Goal: Information Seeking & Learning: Learn about a topic

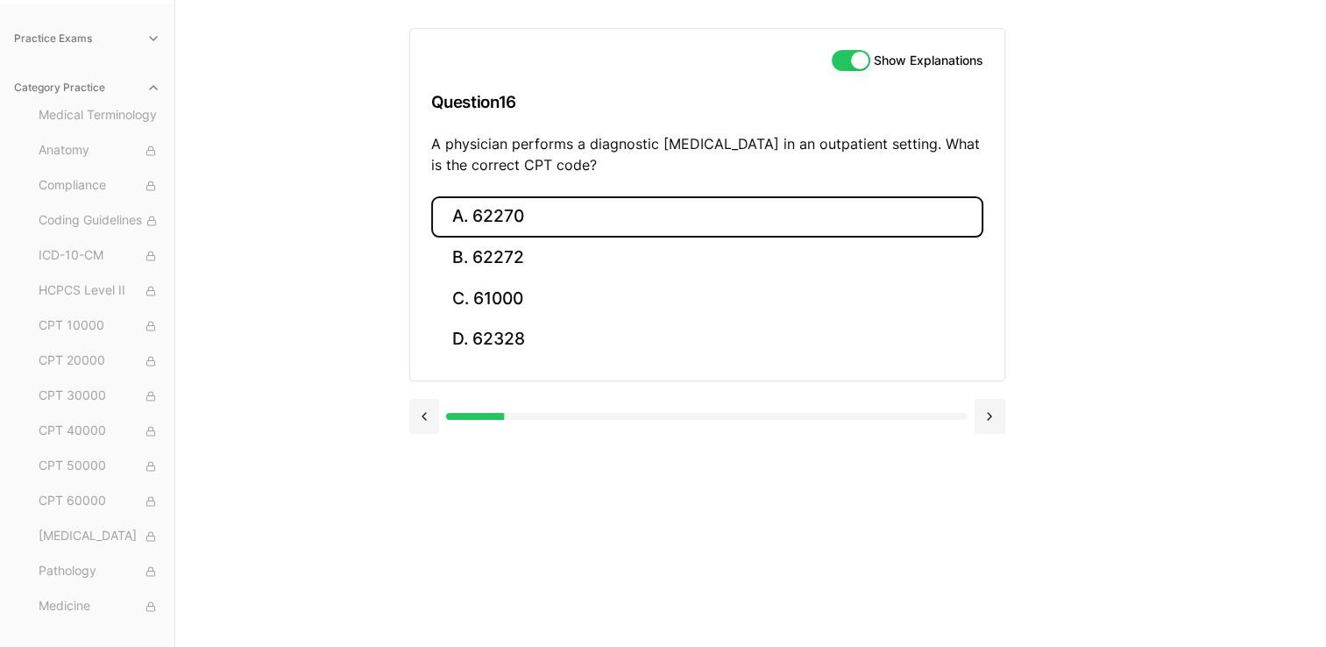
click at [508, 213] on button "A. 62270" at bounding box center [707, 216] width 552 height 41
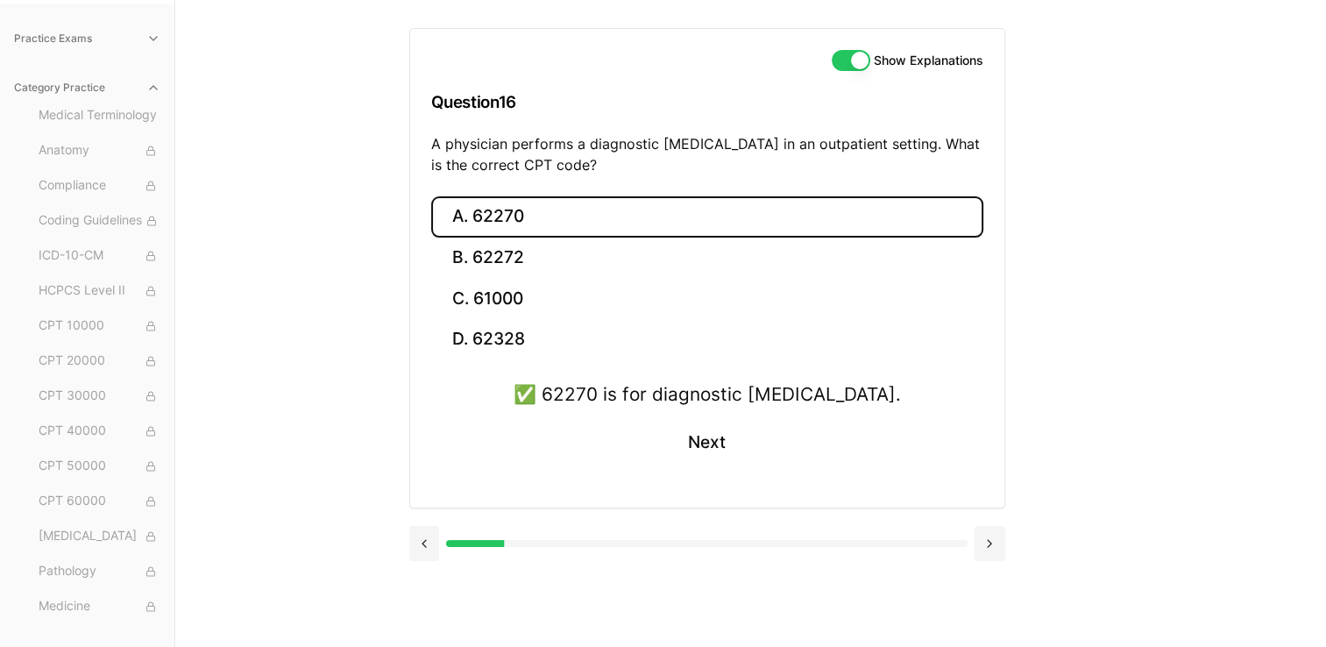
click at [14, 379] on ul "Medical Terminology Anatomy Compliance Coding Guidelines ICD-10-CM HCPCS Level …" at bounding box center [87, 414] width 160 height 624
click at [0, 274] on html "Check out our new CPC Study Center, with 5 full-length practice exams updated f…" at bounding box center [663, 243] width 1326 height 808
click at [713, 429] on button "Next" at bounding box center [707, 442] width 80 height 47
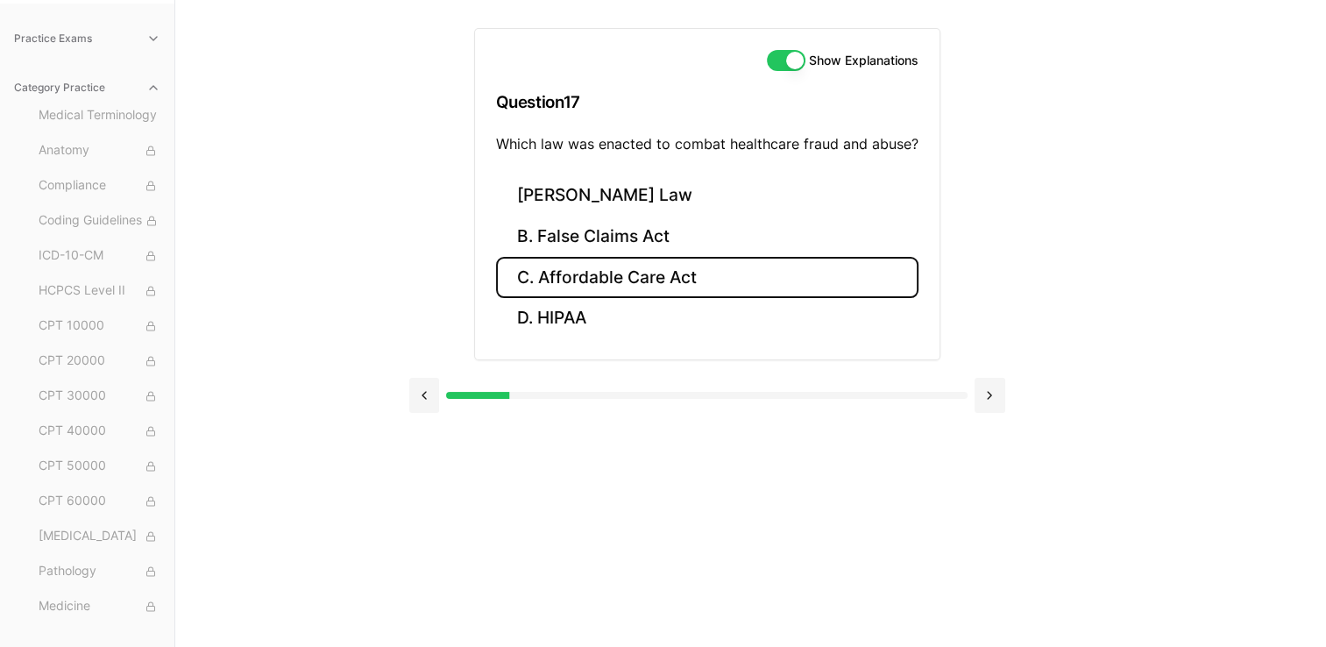
click at [664, 280] on button "C. Affordable Care Act" at bounding box center [707, 277] width 422 height 41
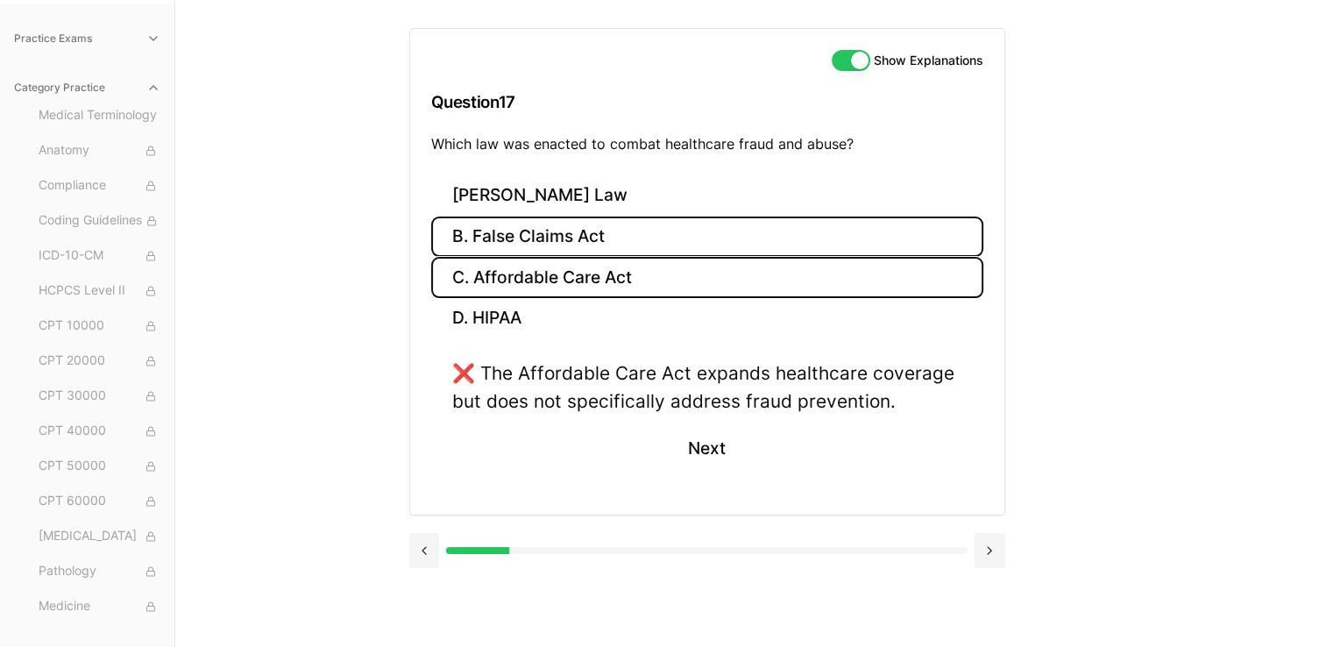
click at [620, 230] on button "B. False Claims Act" at bounding box center [707, 236] width 552 height 41
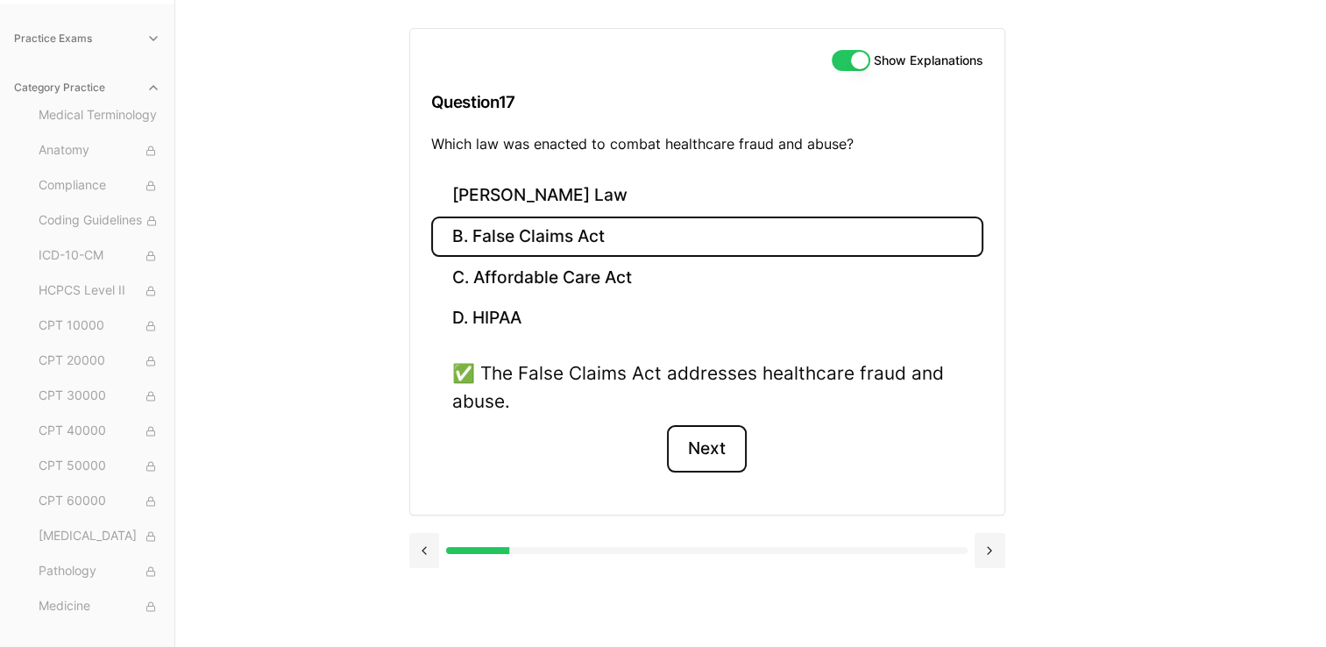
click at [709, 436] on button "Next" at bounding box center [707, 448] width 80 height 47
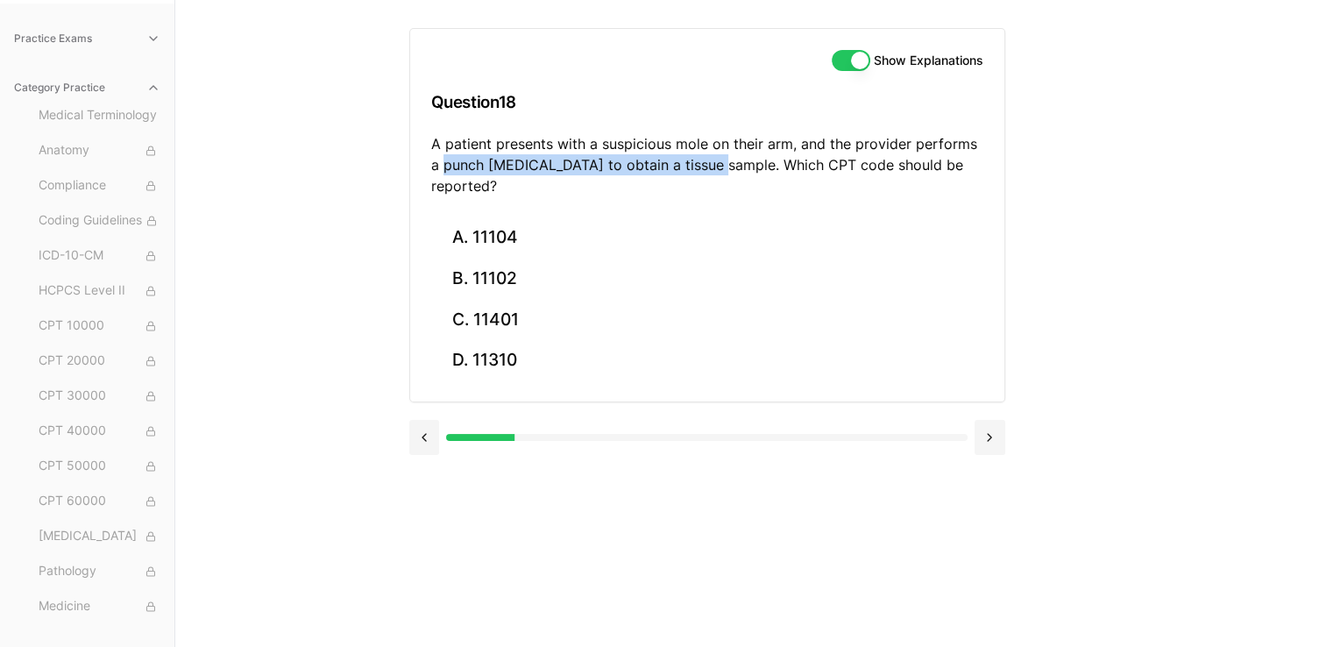
drag, startPoint x: 697, startPoint y: 162, endPoint x: 417, endPoint y: 171, distance: 279.7
click at [417, 171] on div "Show Explanations Question 18 A patient presents with a suspicious mole on thei…" at bounding box center [707, 123] width 594 height 188
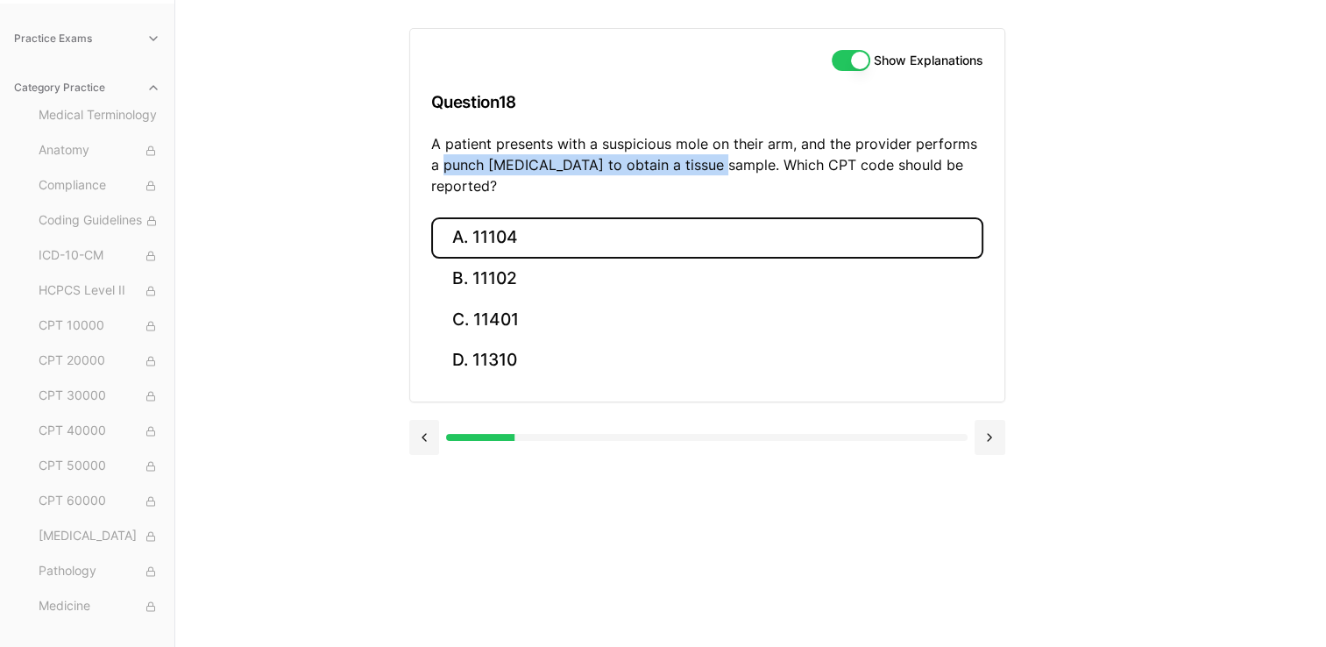
click at [549, 217] on button "A. 11104" at bounding box center [707, 237] width 552 height 41
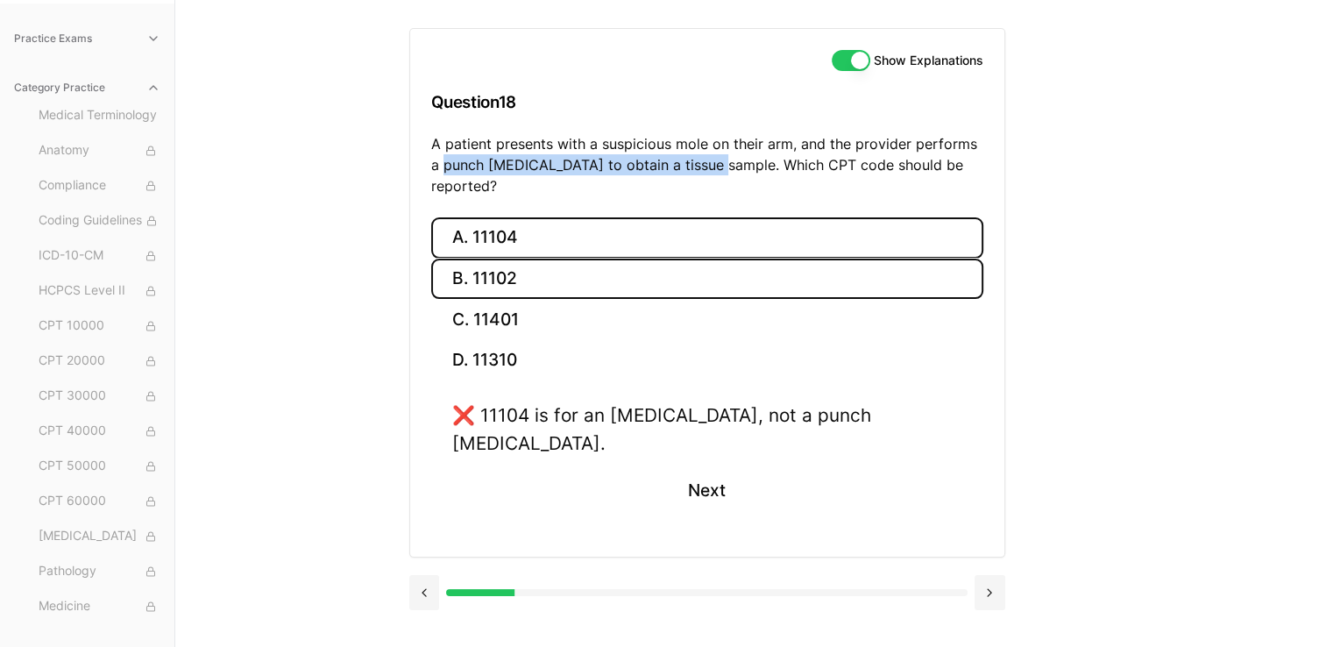
click at [526, 259] on button "B. 11102" at bounding box center [707, 279] width 552 height 41
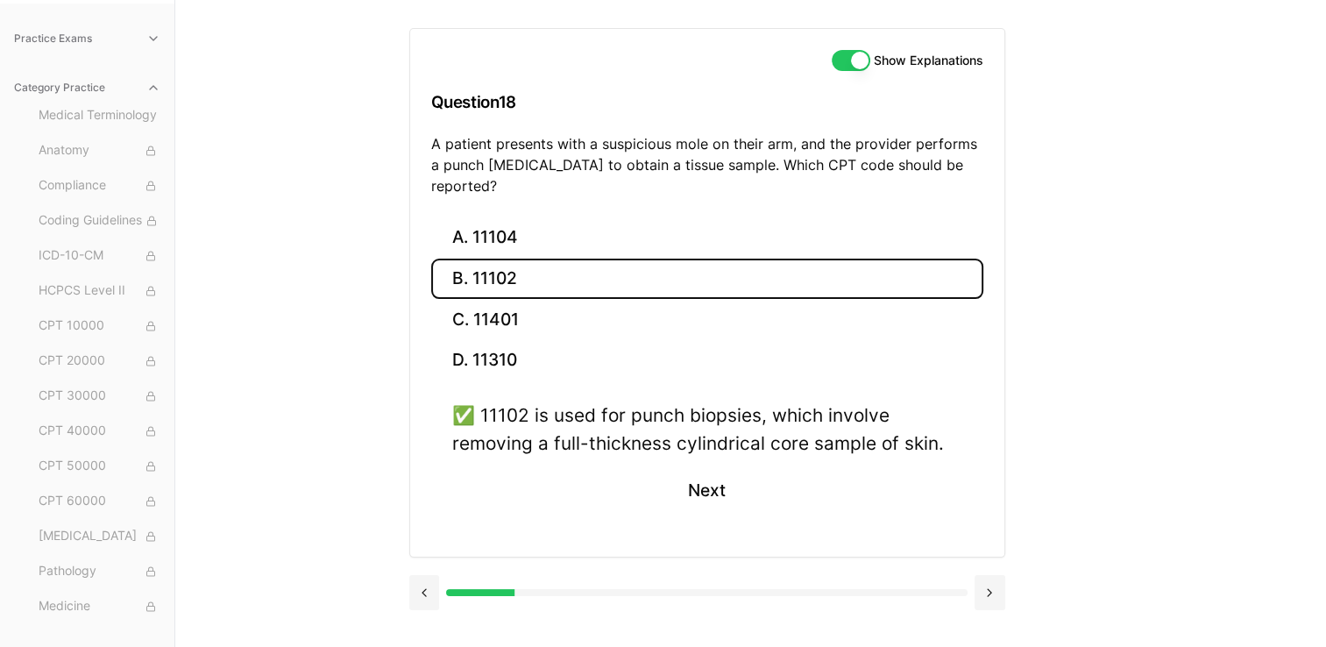
click at [1090, 450] on div "Show Explanations Question 18 A patient presents with a suspicious mole on thei…" at bounding box center [751, 323] width 684 height 647
click at [982, 575] on button at bounding box center [989, 592] width 31 height 35
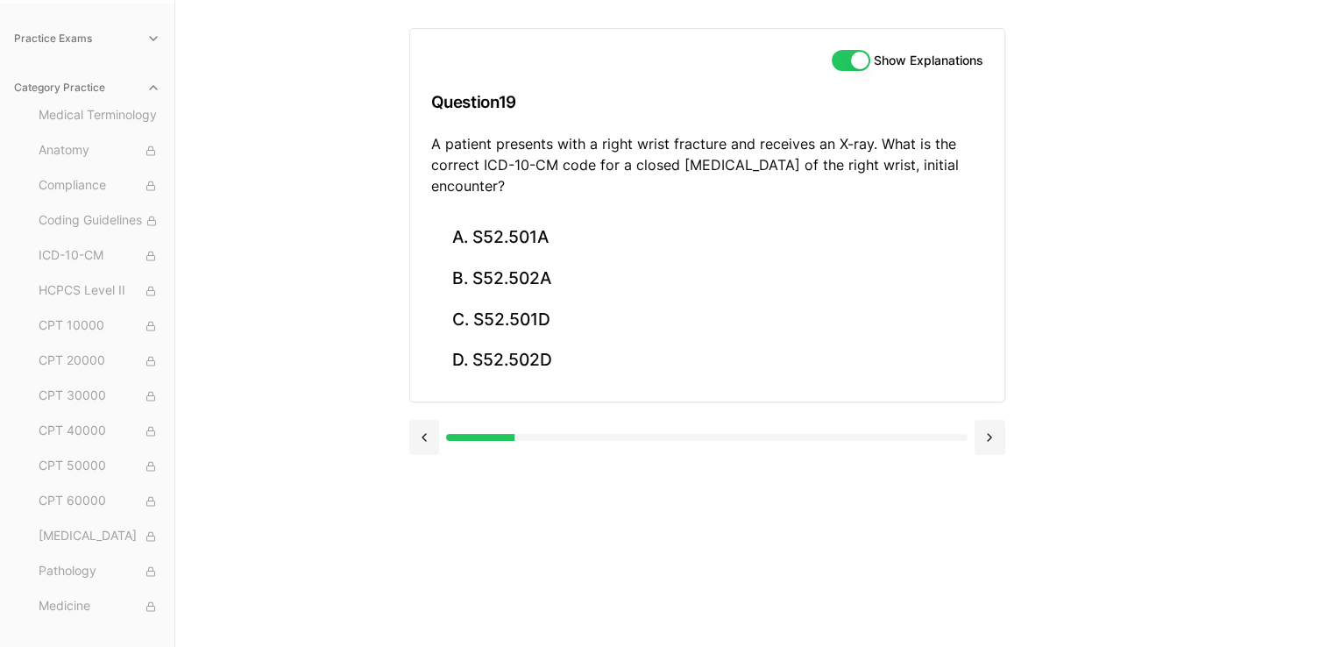
drag, startPoint x: 568, startPoint y: 167, endPoint x: 972, endPoint y: 177, distance: 404.1
click at [972, 177] on p "A patient presents with a right wrist fracture and receives an X-ray. What is t…" at bounding box center [707, 164] width 552 height 63
click at [695, 190] on p "A patient presents with a right wrist fracture and receives an X-ray. What is t…" at bounding box center [707, 164] width 552 height 63
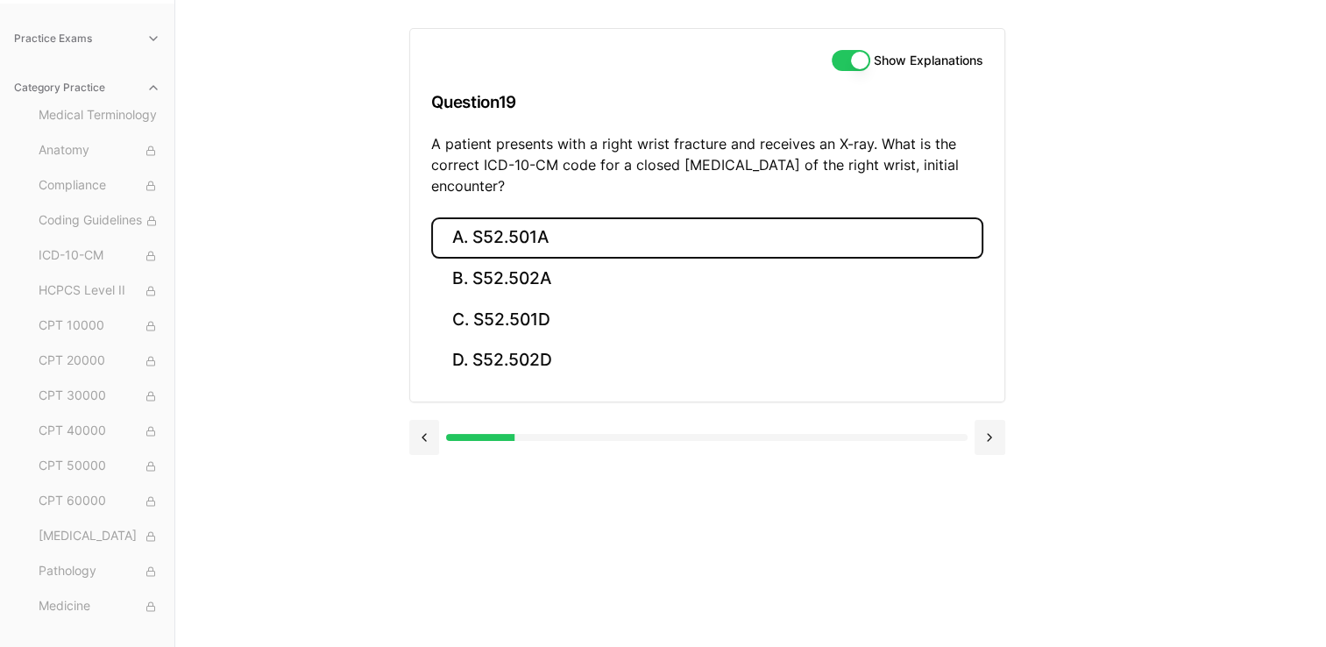
click at [528, 223] on button "A. S52.501A" at bounding box center [707, 237] width 552 height 41
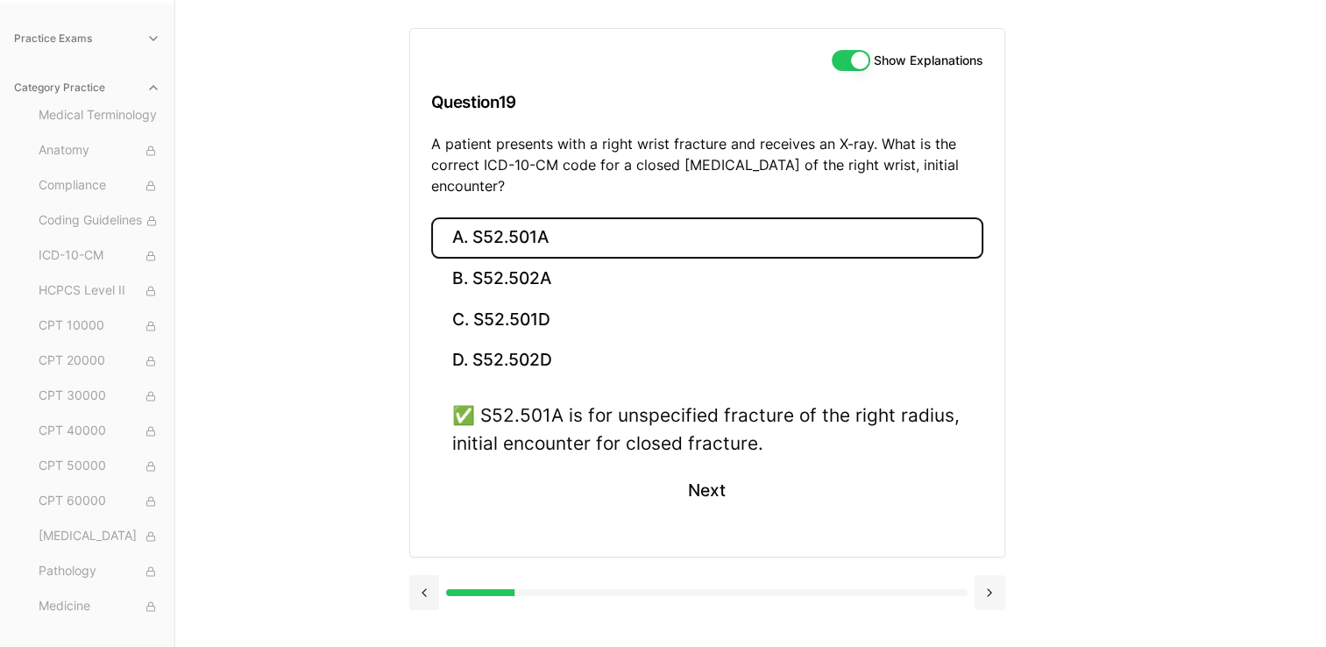
click at [984, 593] on button at bounding box center [989, 592] width 31 height 35
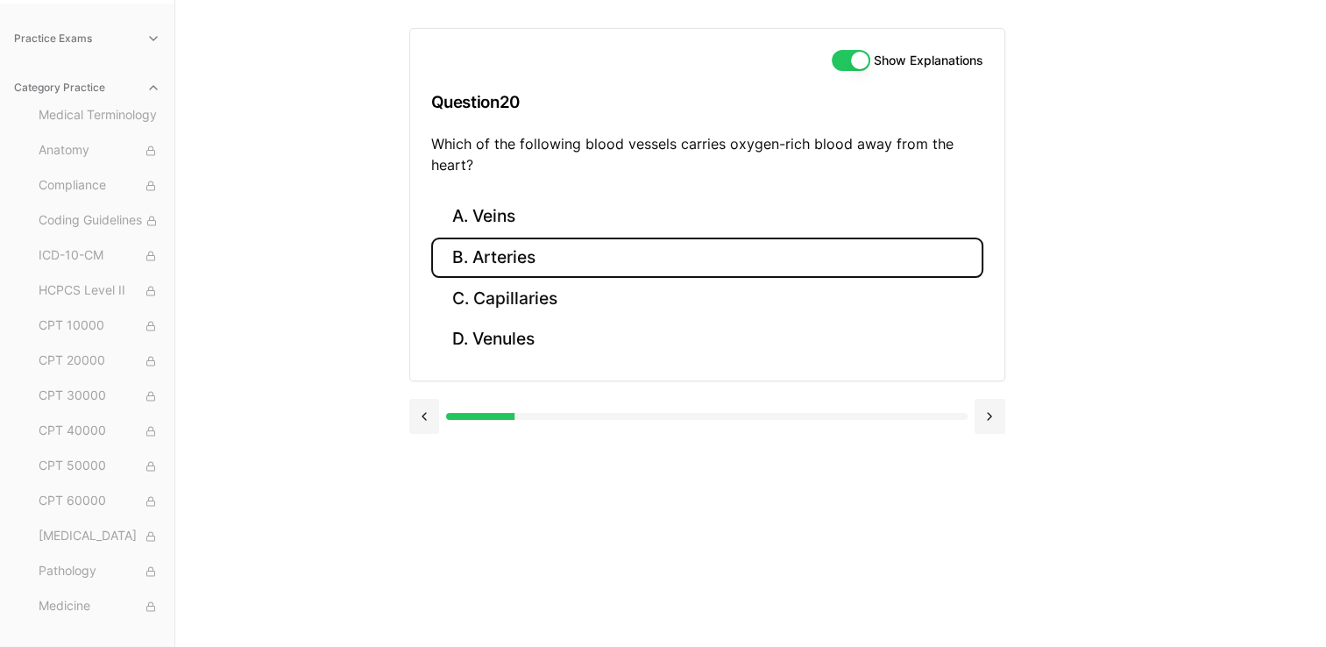
click at [542, 251] on button "B. Arteries" at bounding box center [707, 257] width 552 height 41
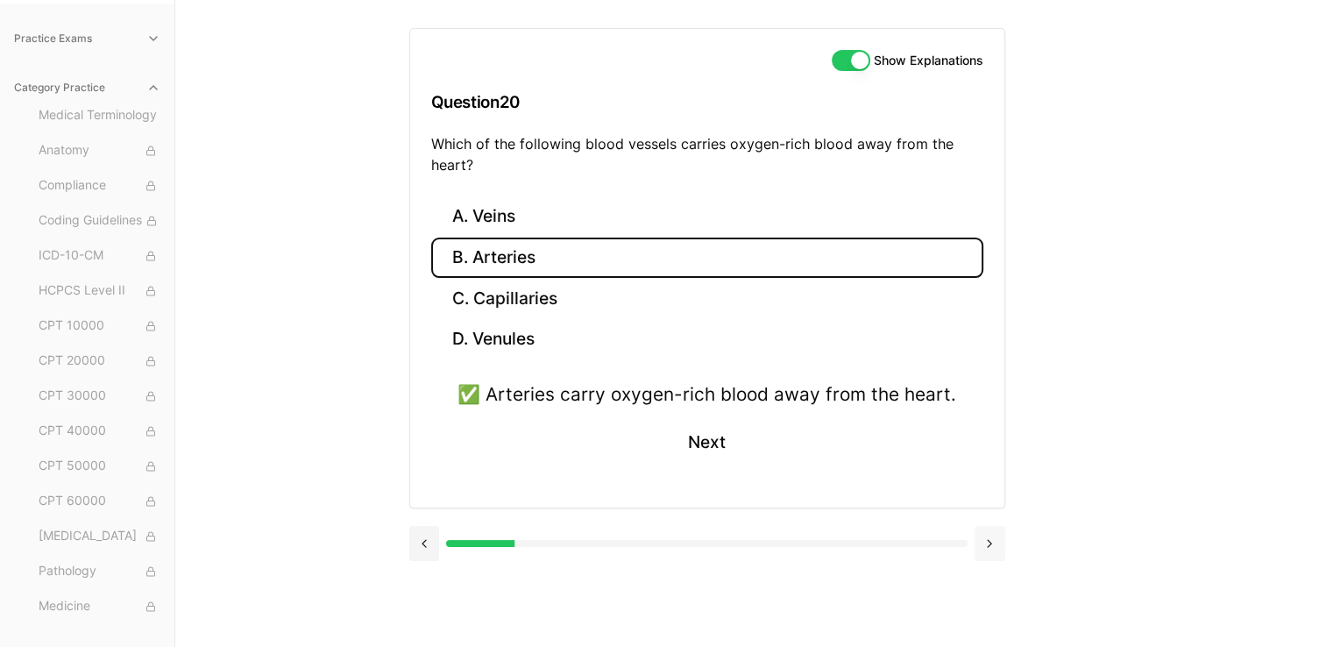
click at [989, 545] on button at bounding box center [989, 543] width 31 height 35
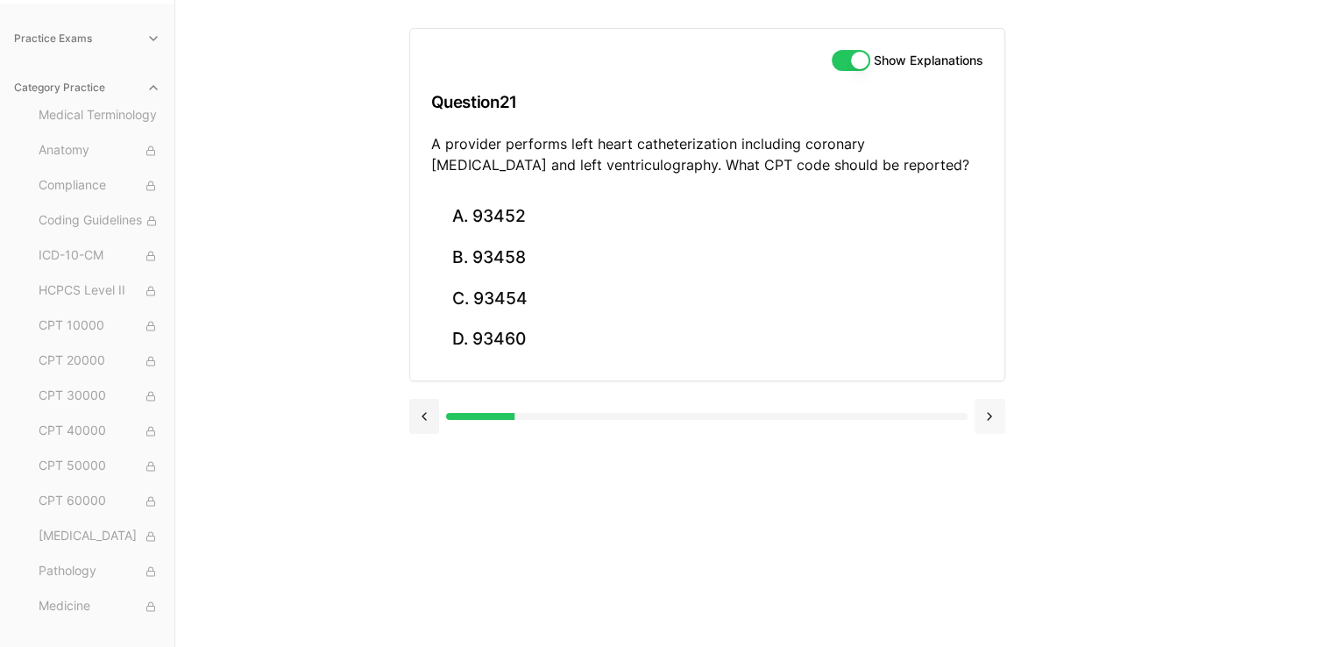
click at [982, 420] on button at bounding box center [989, 416] width 31 height 35
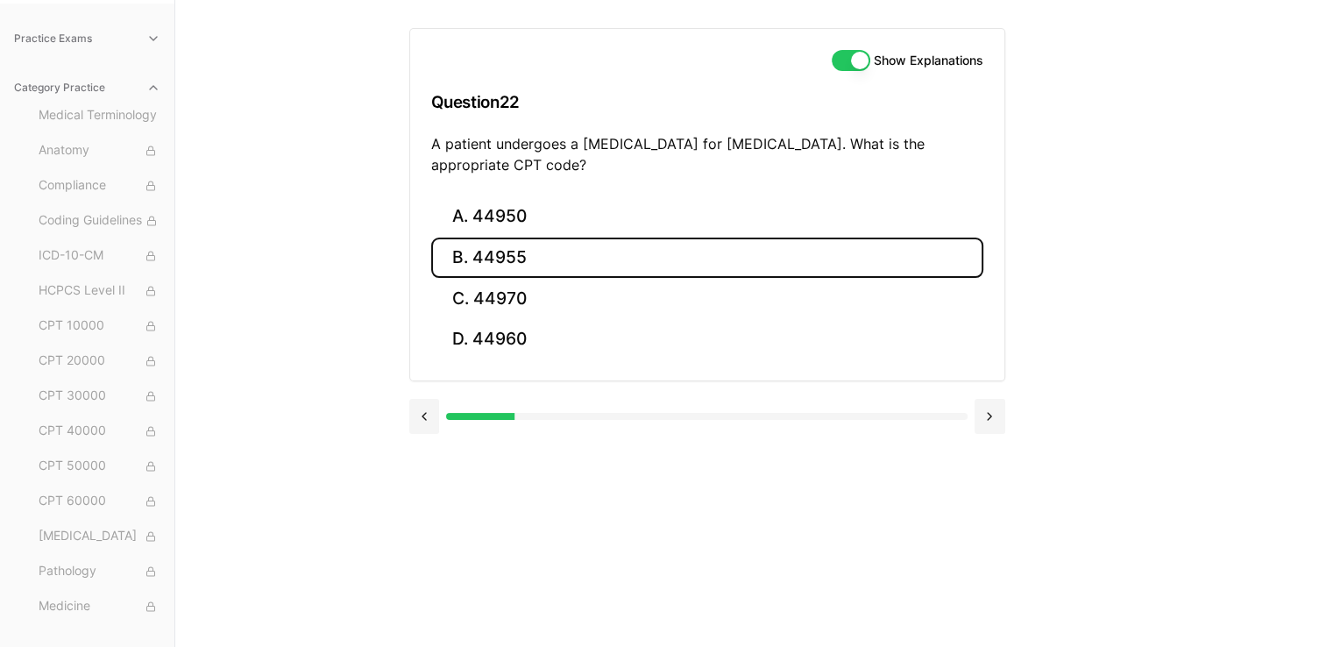
click at [565, 251] on button "B. 44955" at bounding box center [707, 257] width 552 height 41
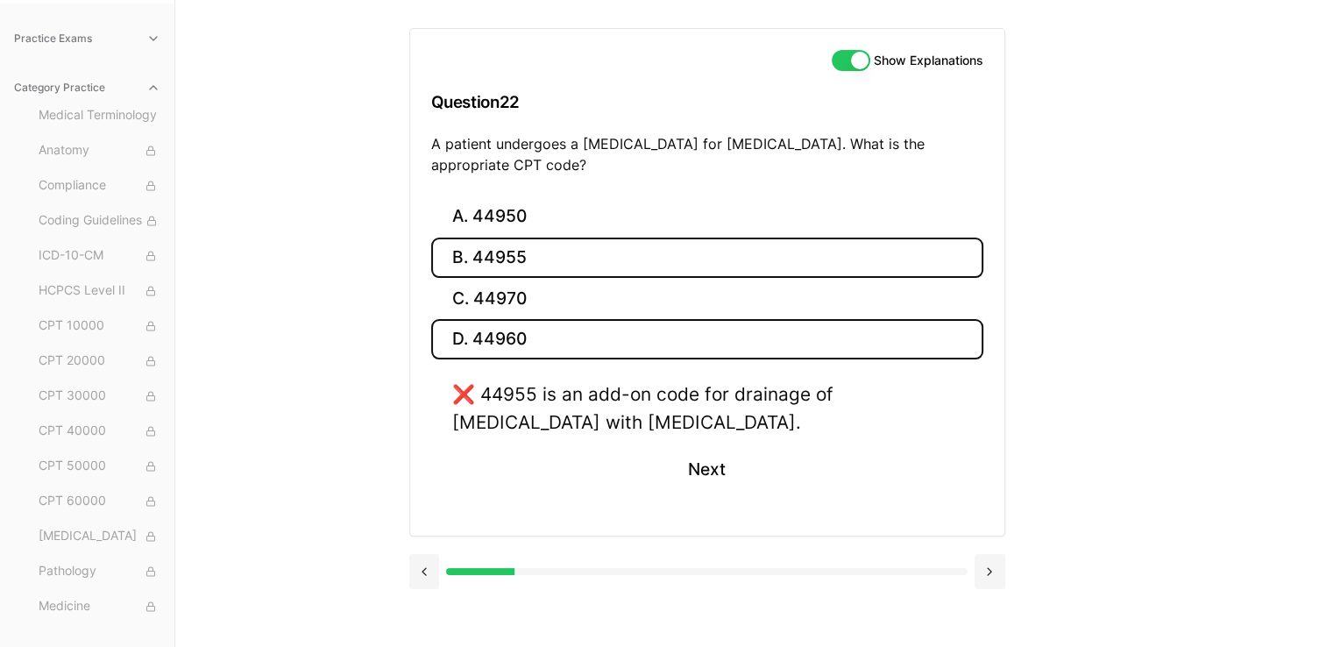
click at [493, 349] on button "D. 44960" at bounding box center [707, 339] width 552 height 41
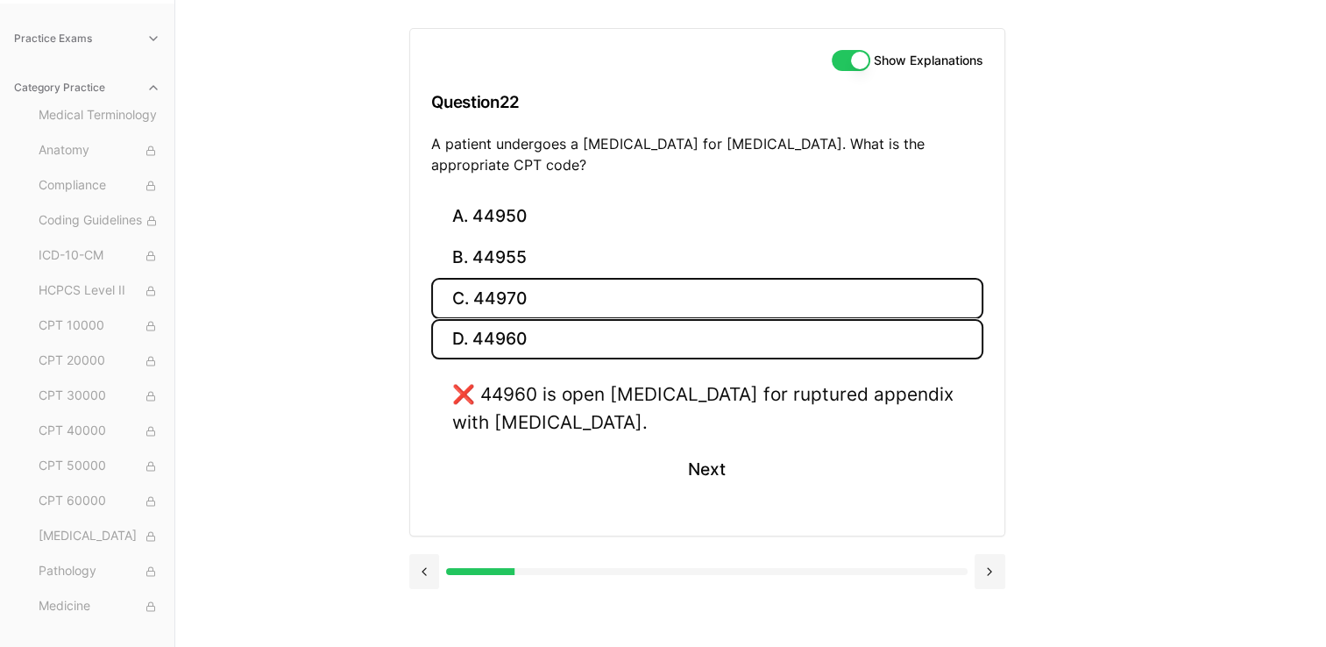
click at [523, 296] on button "C. 44970" at bounding box center [707, 298] width 552 height 41
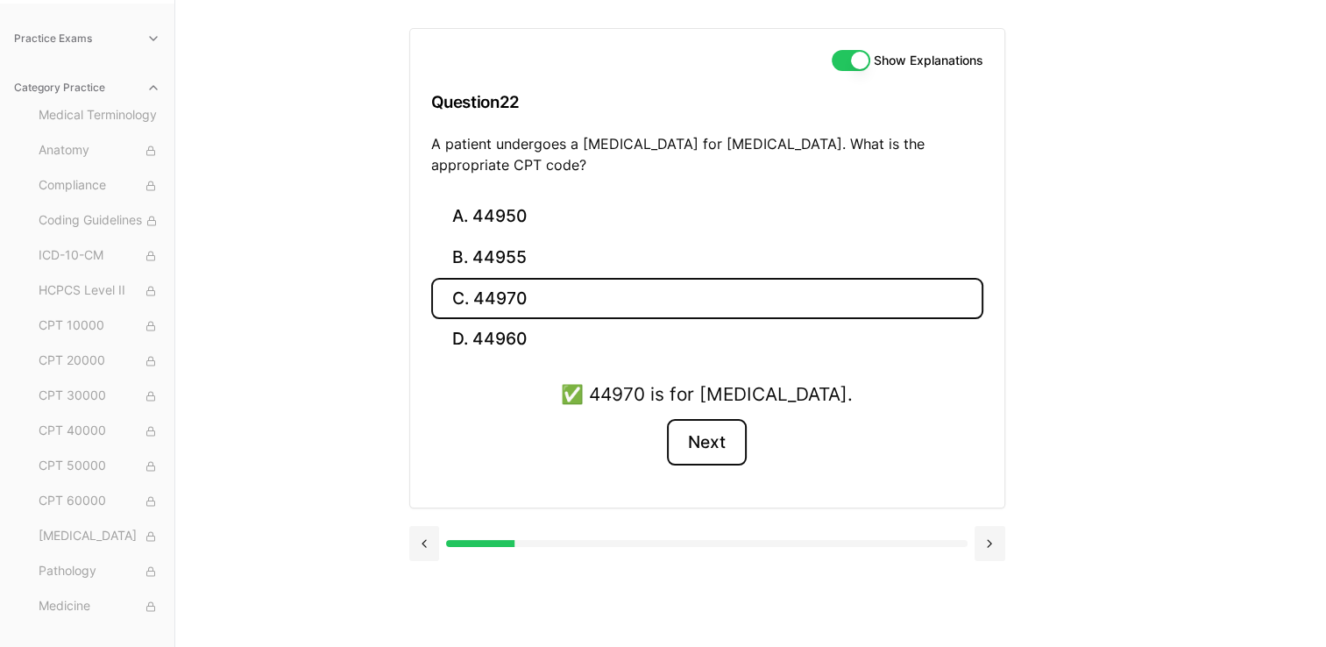
click at [698, 437] on button "Next" at bounding box center [707, 442] width 80 height 47
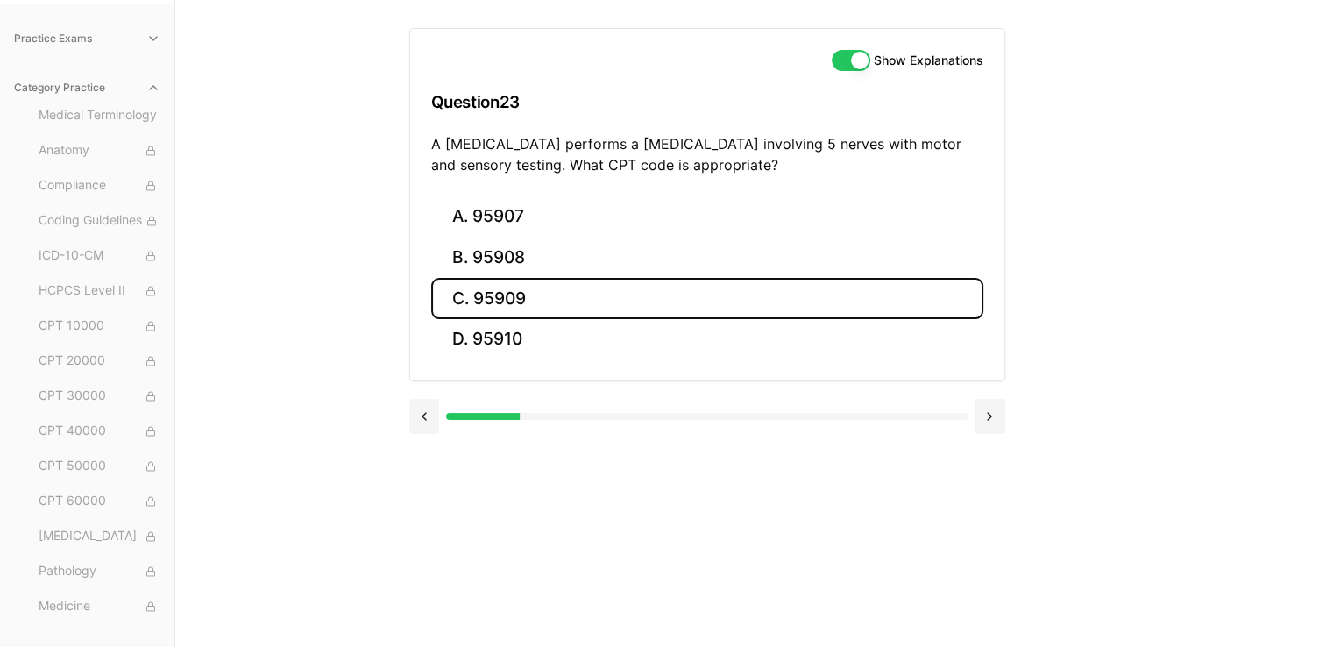
click at [599, 286] on button "C. 95909" at bounding box center [707, 298] width 552 height 41
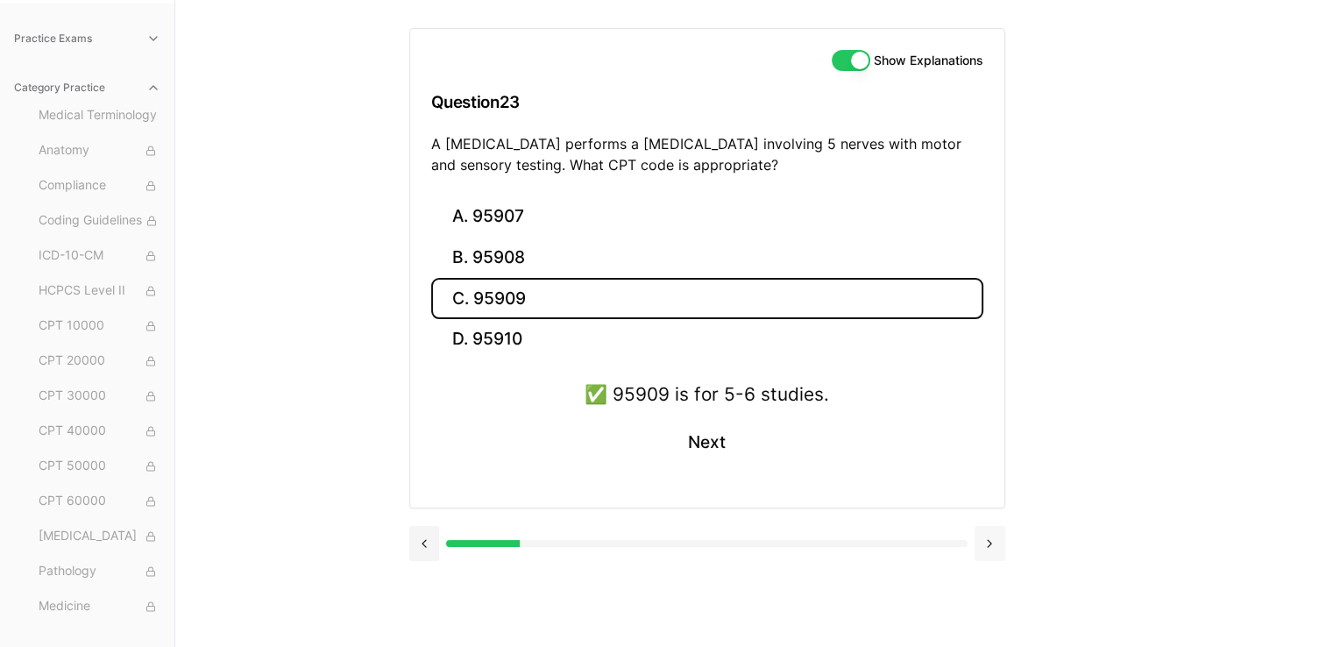
click at [991, 542] on button at bounding box center [989, 543] width 31 height 35
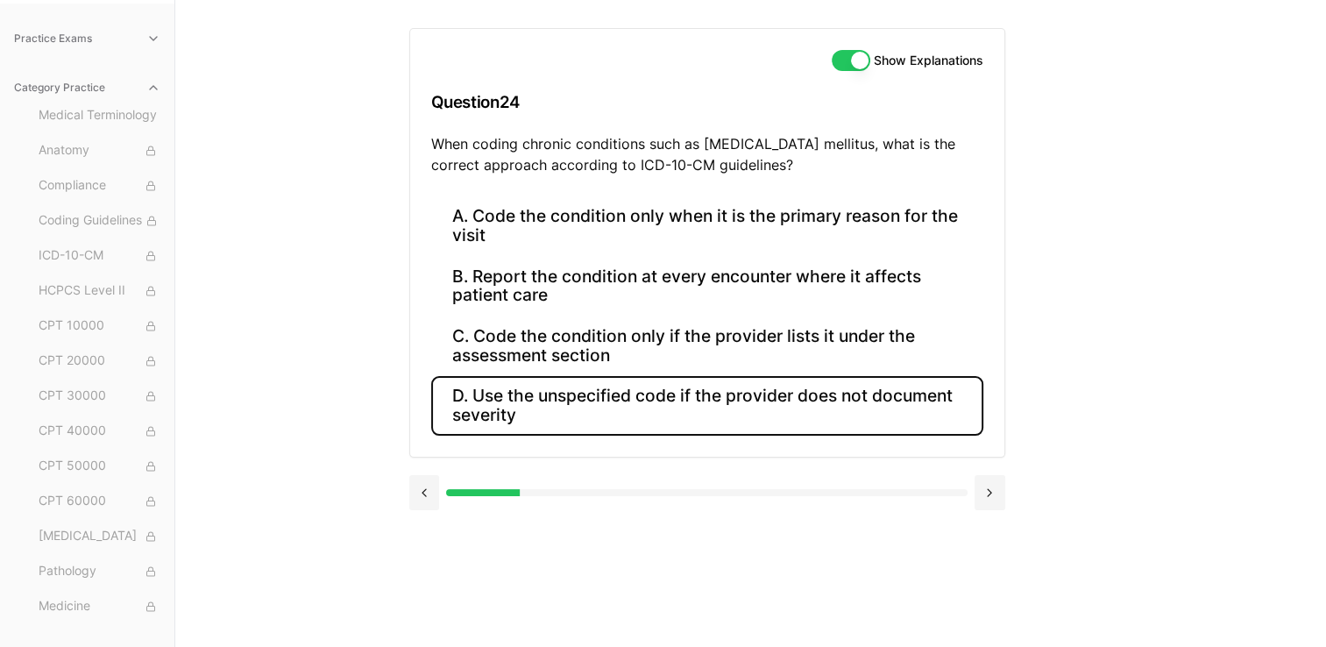
click at [790, 404] on button "D. Use the unspecified code if the provider does not document severity" at bounding box center [707, 406] width 552 height 60
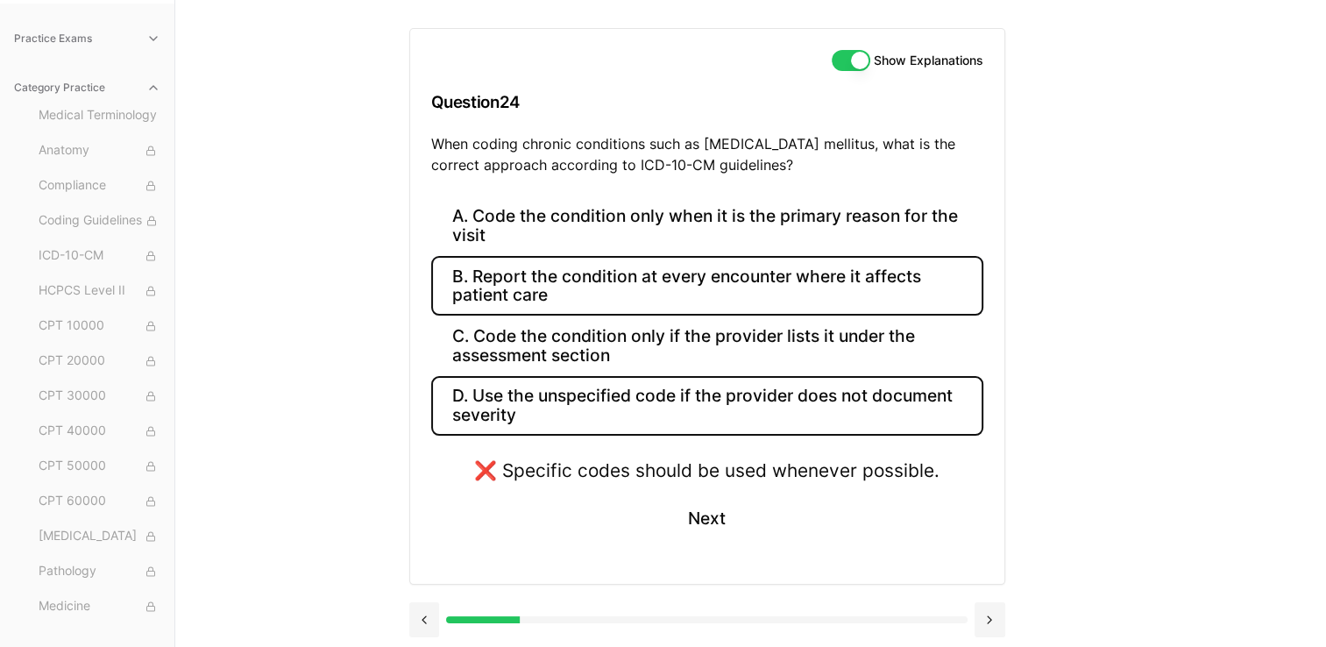
click at [686, 300] on button "B. Report the condition at every encounter where it affects patient care" at bounding box center [707, 286] width 552 height 60
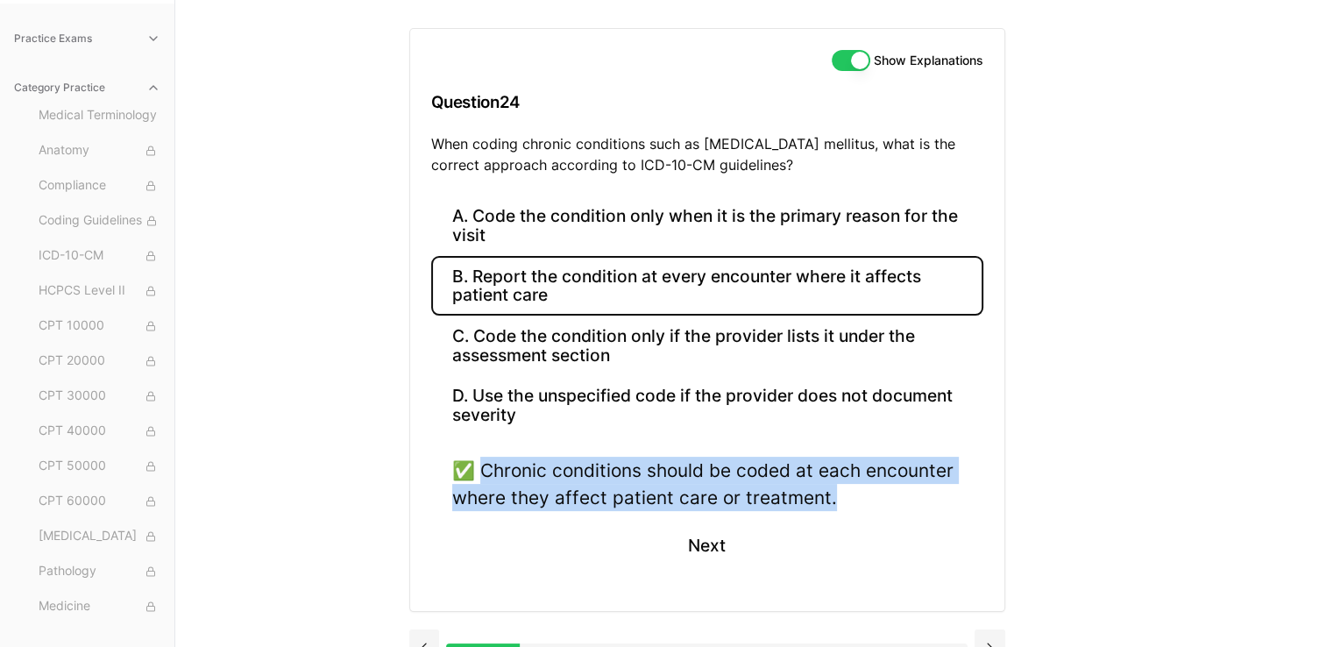
drag, startPoint x: 480, startPoint y: 466, endPoint x: 856, endPoint y: 493, distance: 376.9
click at [856, 493] on div "✅ Chronic conditions should be coded at each encounter where they affect patien…" at bounding box center [707, 484] width 510 height 54
copy div "Chronic conditions should be coded at each encounter where they affect patient …"
click at [925, 591] on div "A. Code the condition only when it is the primary reason for the visit B. Repor…" at bounding box center [707, 403] width 594 height 415
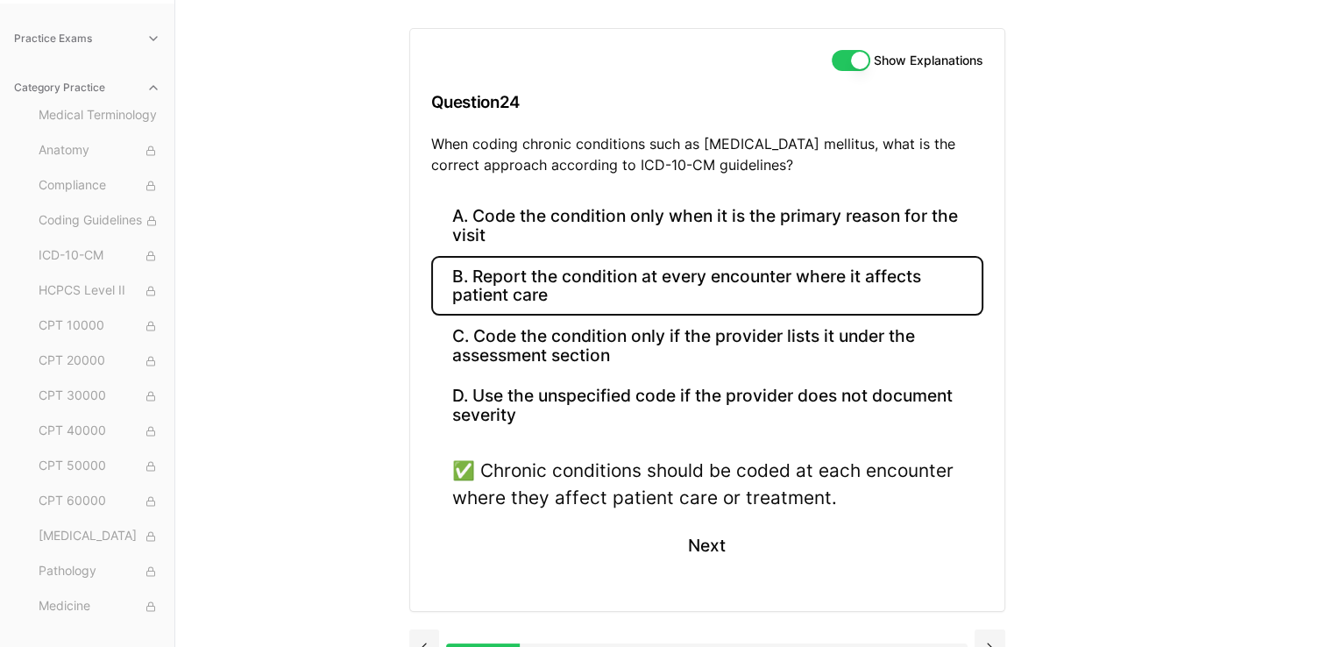
scroll to position [190, 0]
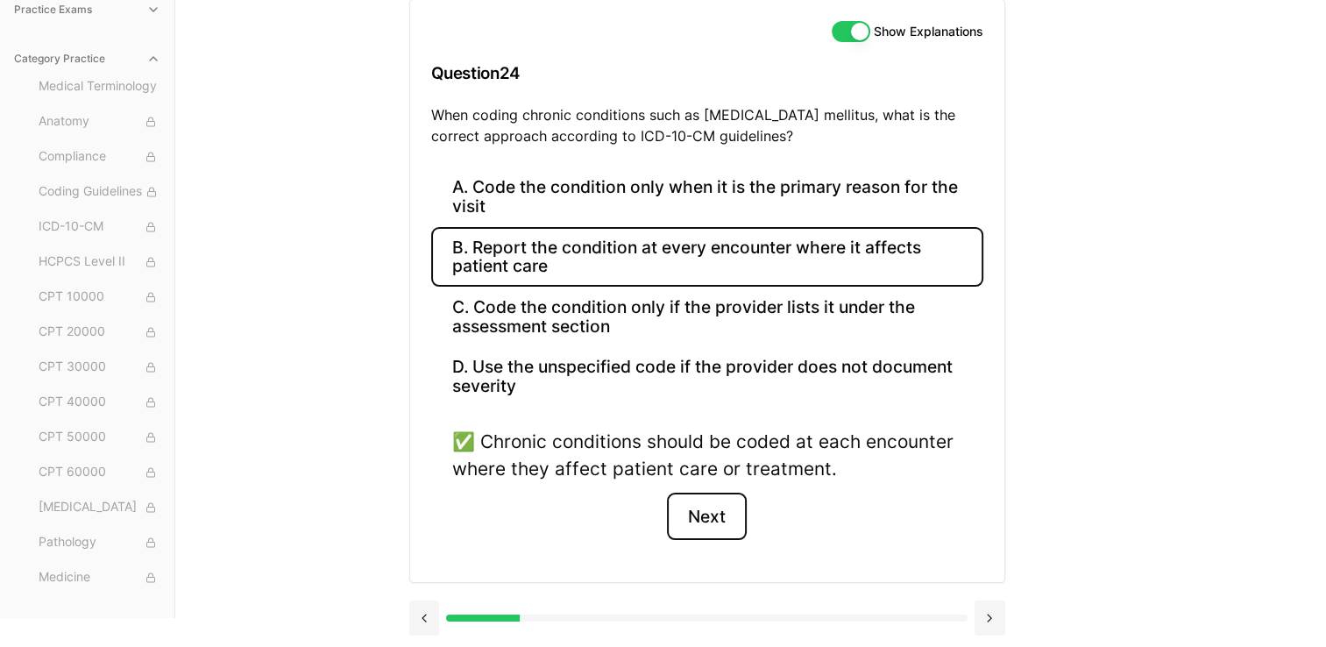
click at [701, 506] on button "Next" at bounding box center [707, 516] width 80 height 47
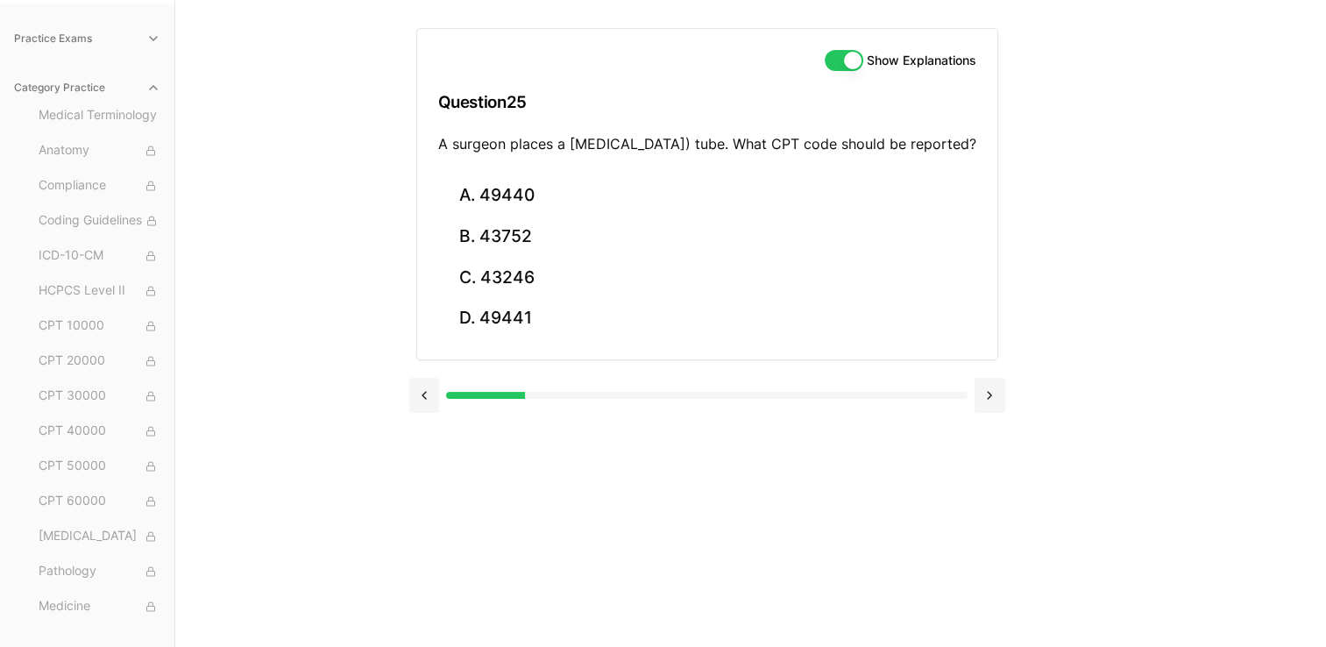
scroll to position [161, 0]
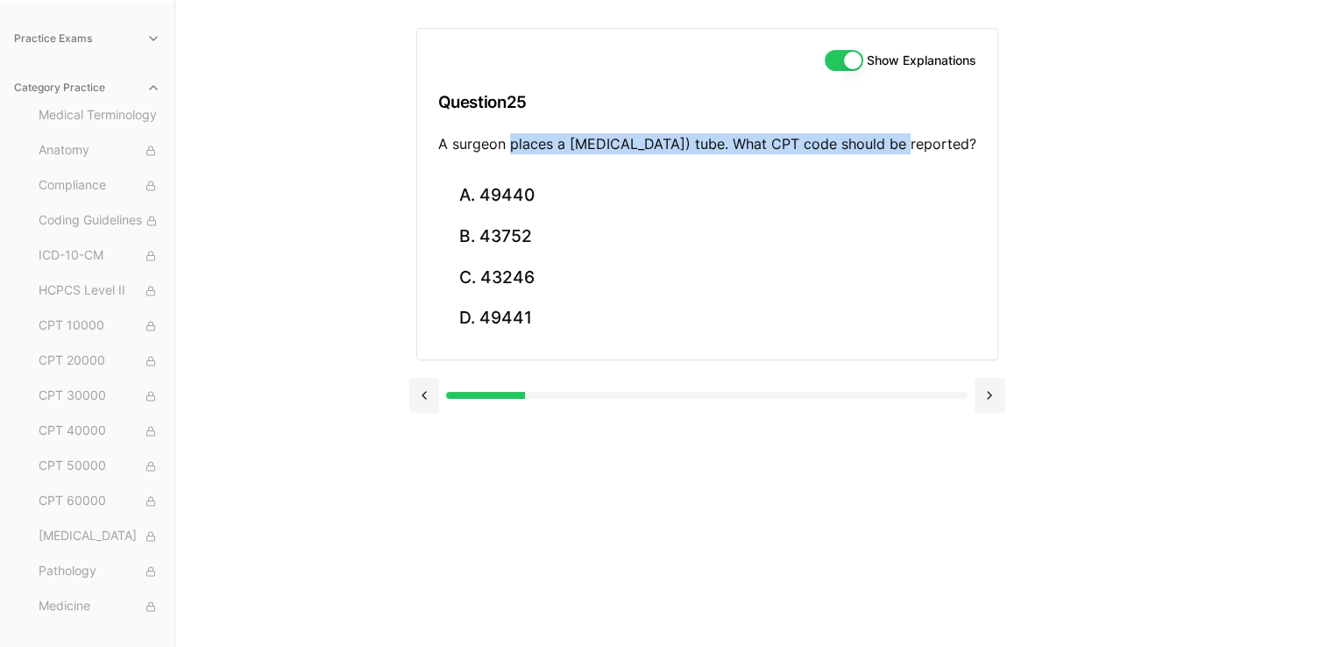
drag, startPoint x: 502, startPoint y: 141, endPoint x: 894, endPoint y: 138, distance: 391.7
click at [894, 138] on p "A surgeon places a [MEDICAL_DATA]) tube. What CPT code should be reported?" at bounding box center [707, 143] width 538 height 21
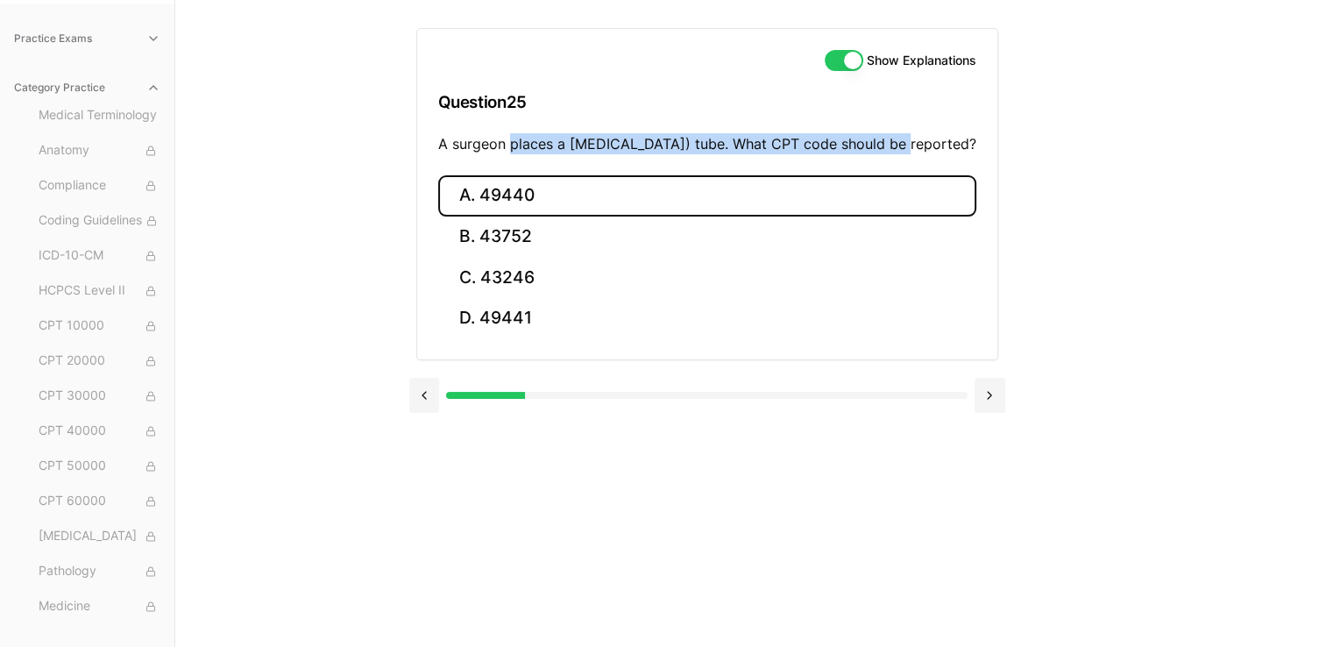
click at [519, 216] on button "A. 49440" at bounding box center [707, 195] width 538 height 41
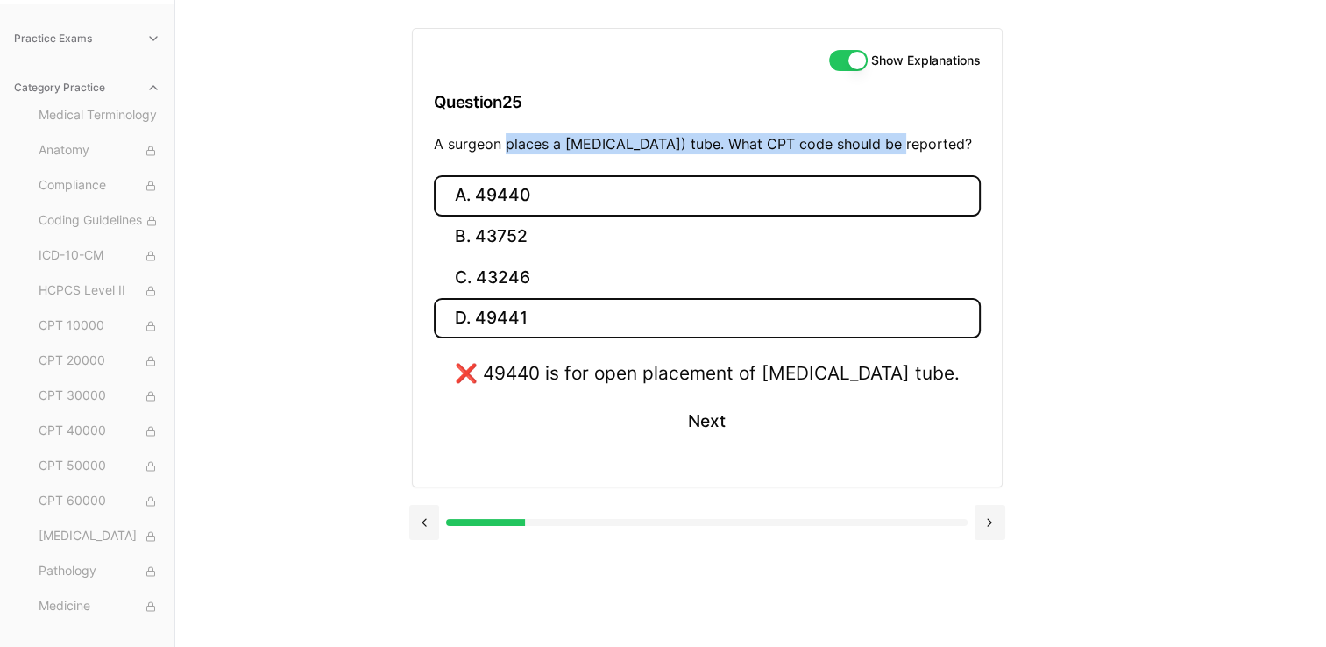
click at [543, 339] on button "D. 49441" at bounding box center [707, 318] width 547 height 41
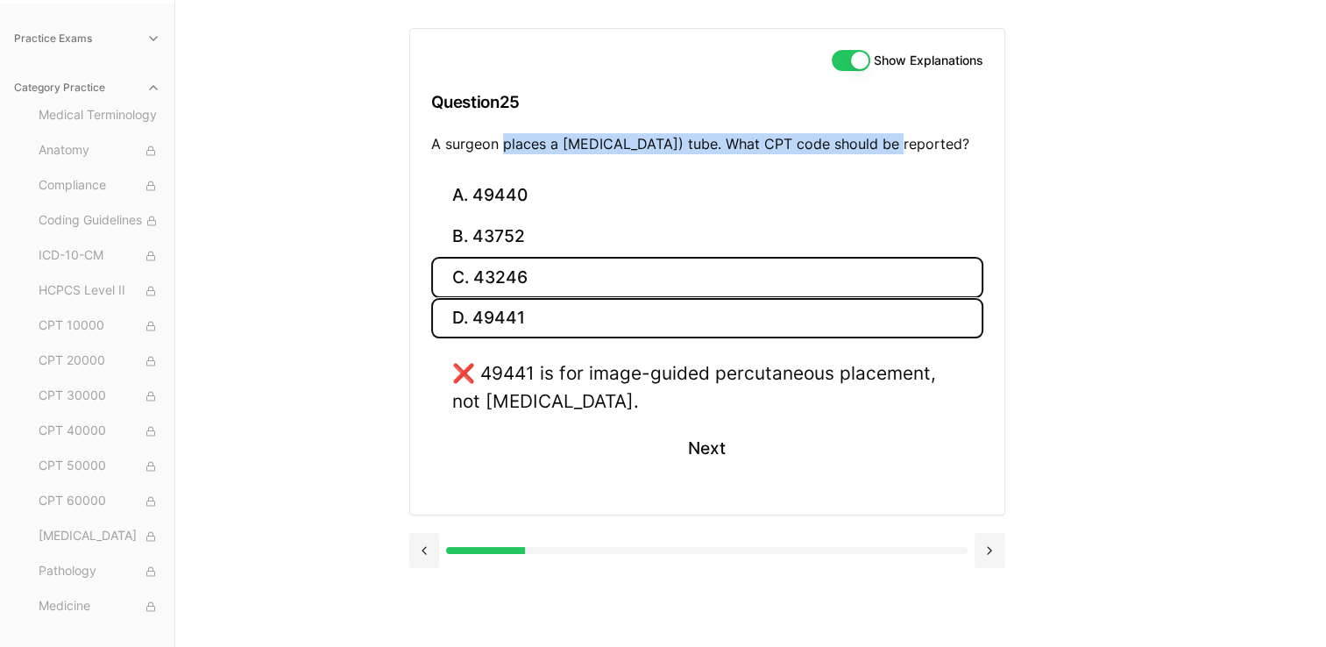
click at [505, 298] on button "C. 43246" at bounding box center [707, 277] width 552 height 41
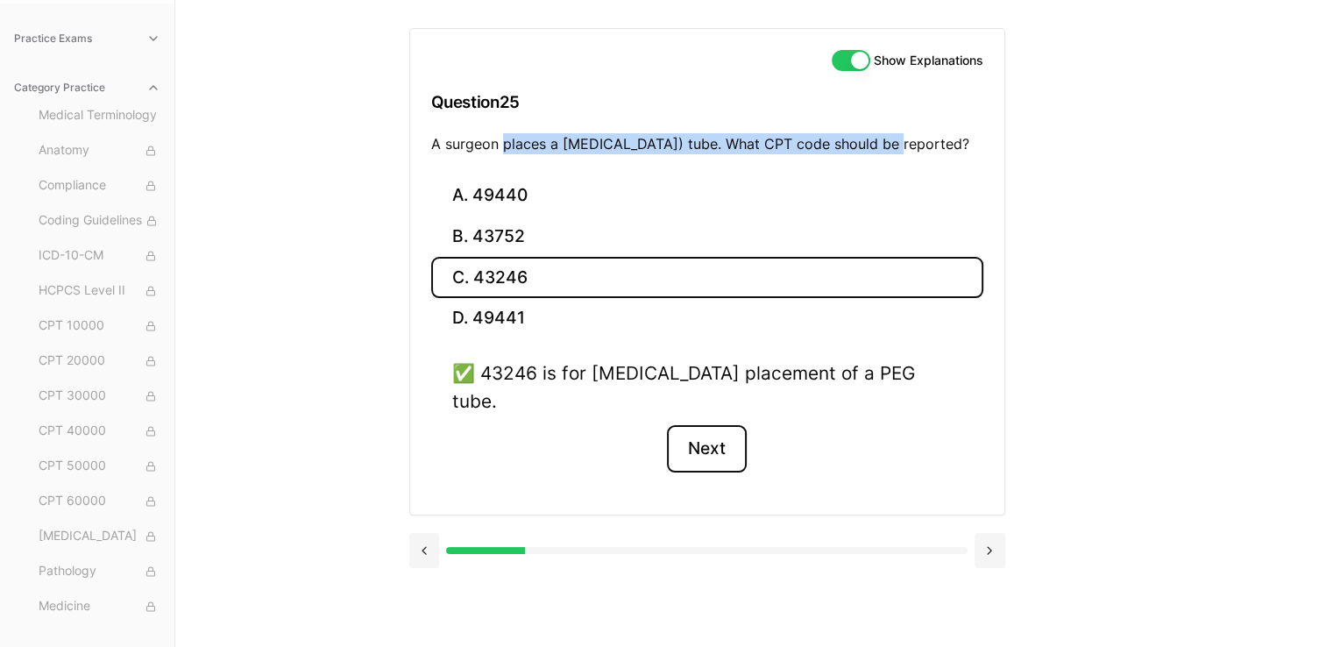
click at [691, 446] on button "Next" at bounding box center [707, 448] width 80 height 47
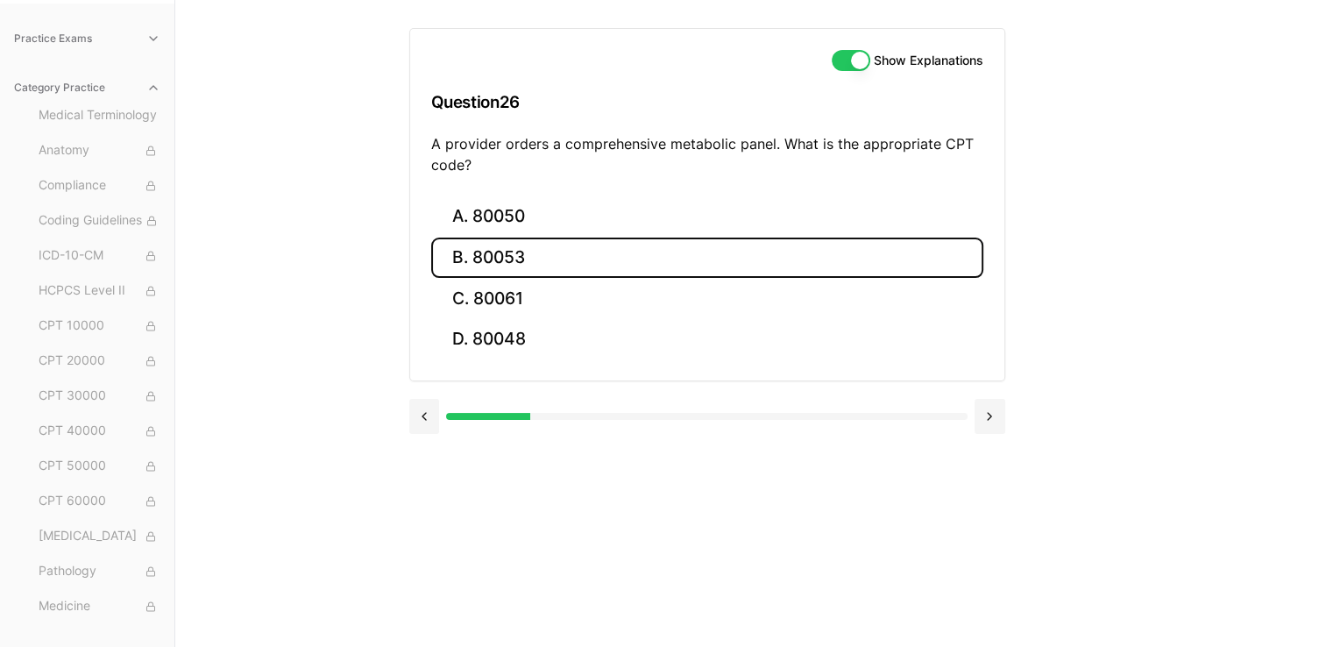
click at [523, 251] on button "B. 80053" at bounding box center [707, 257] width 552 height 41
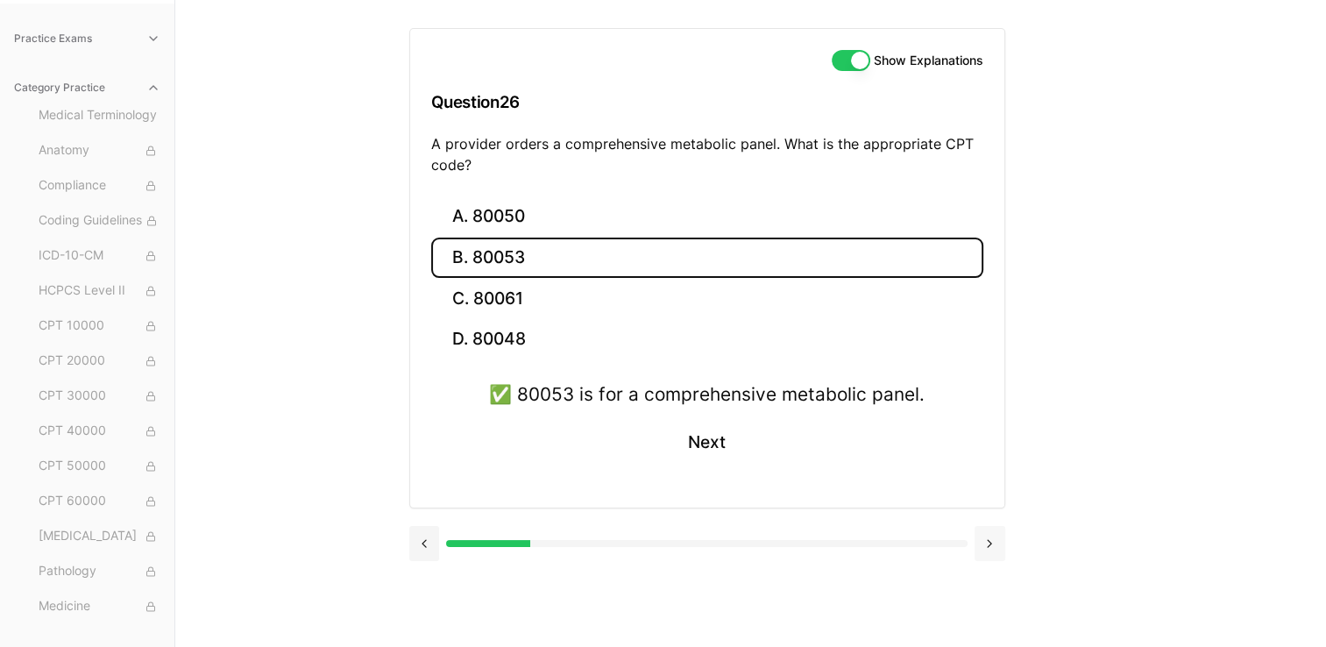
click at [988, 542] on button at bounding box center [989, 543] width 31 height 35
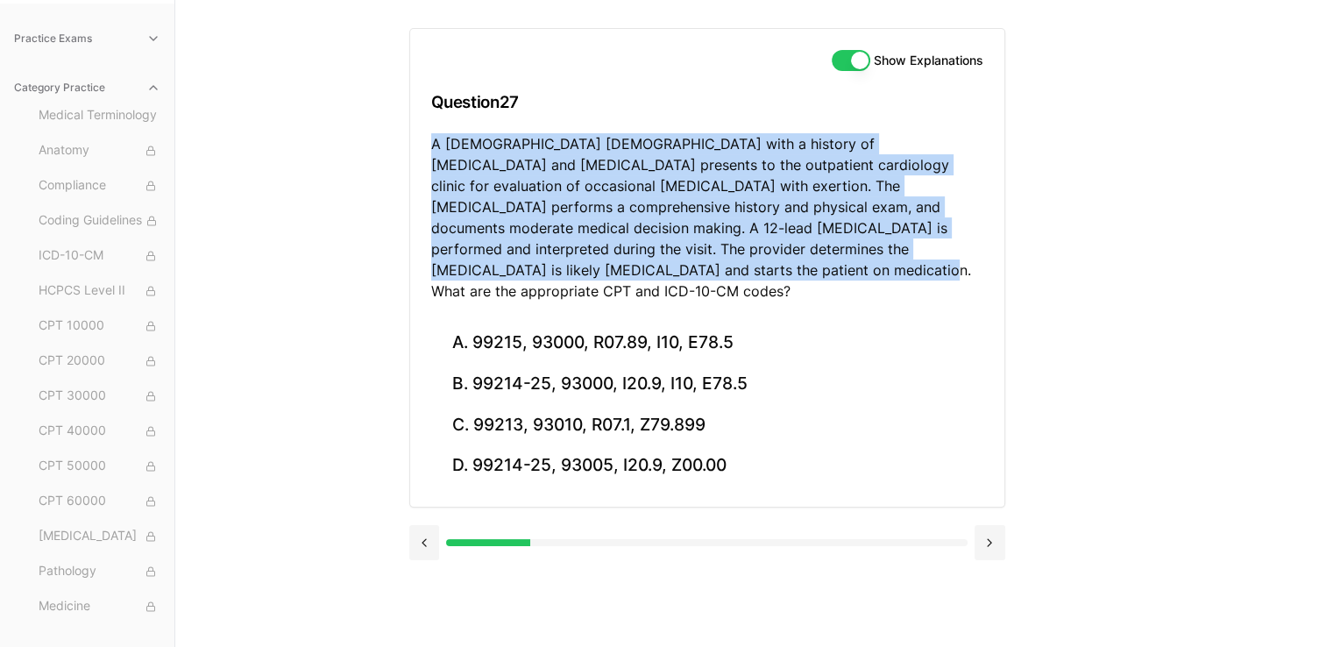
drag, startPoint x: 567, startPoint y: 270, endPoint x: 426, endPoint y: 142, distance: 190.5
click at [426, 142] on div "Show Explanations Question 27 A [DEMOGRAPHIC_DATA] [DEMOGRAPHIC_DATA] with a hi…" at bounding box center [707, 176] width 594 height 294
click at [626, 250] on p "A [DEMOGRAPHIC_DATA] [DEMOGRAPHIC_DATA] with a history of [MEDICAL_DATA] and [M…" at bounding box center [707, 217] width 552 height 168
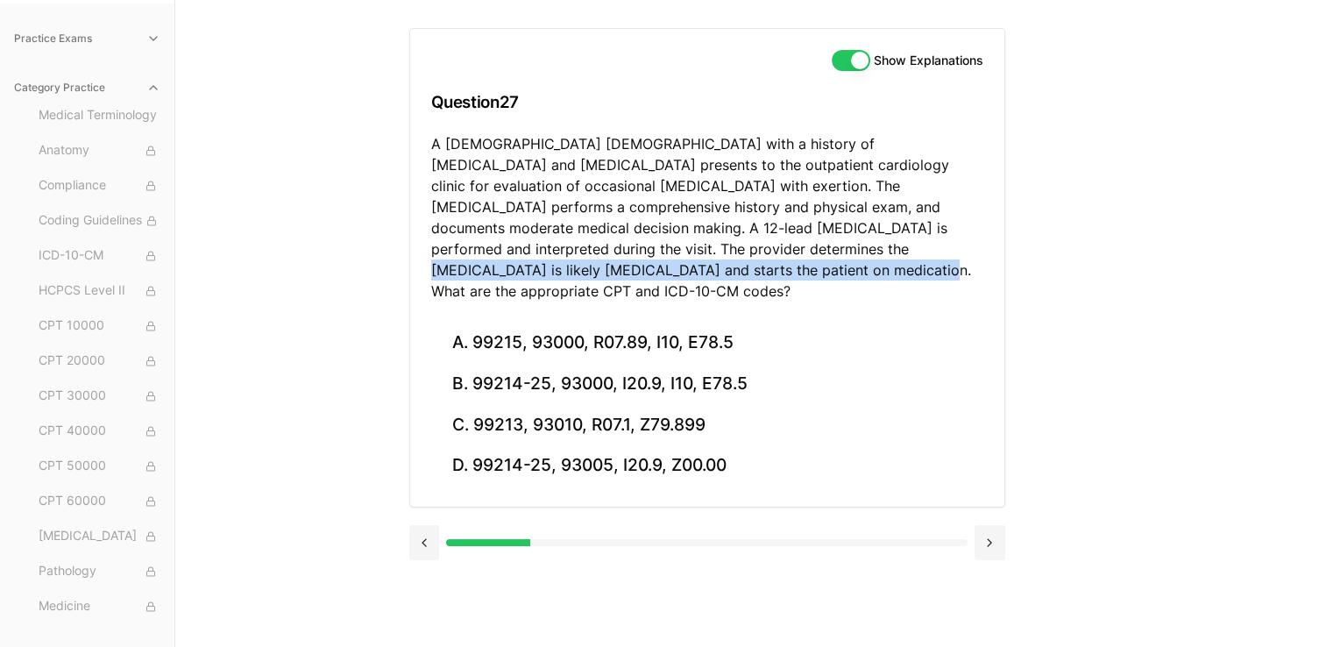
drag, startPoint x: 566, startPoint y: 261, endPoint x: 551, endPoint y: 255, distance: 16.1
click at [551, 255] on p "A [DEMOGRAPHIC_DATA] [DEMOGRAPHIC_DATA] with a history of [MEDICAL_DATA] and [M…" at bounding box center [707, 217] width 552 height 168
drag, startPoint x: 551, startPoint y: 255, endPoint x: 564, endPoint y: 272, distance: 21.2
click at [564, 272] on p "A [DEMOGRAPHIC_DATA] [DEMOGRAPHIC_DATA] with a history of [MEDICAL_DATA] and [M…" at bounding box center [707, 217] width 552 height 168
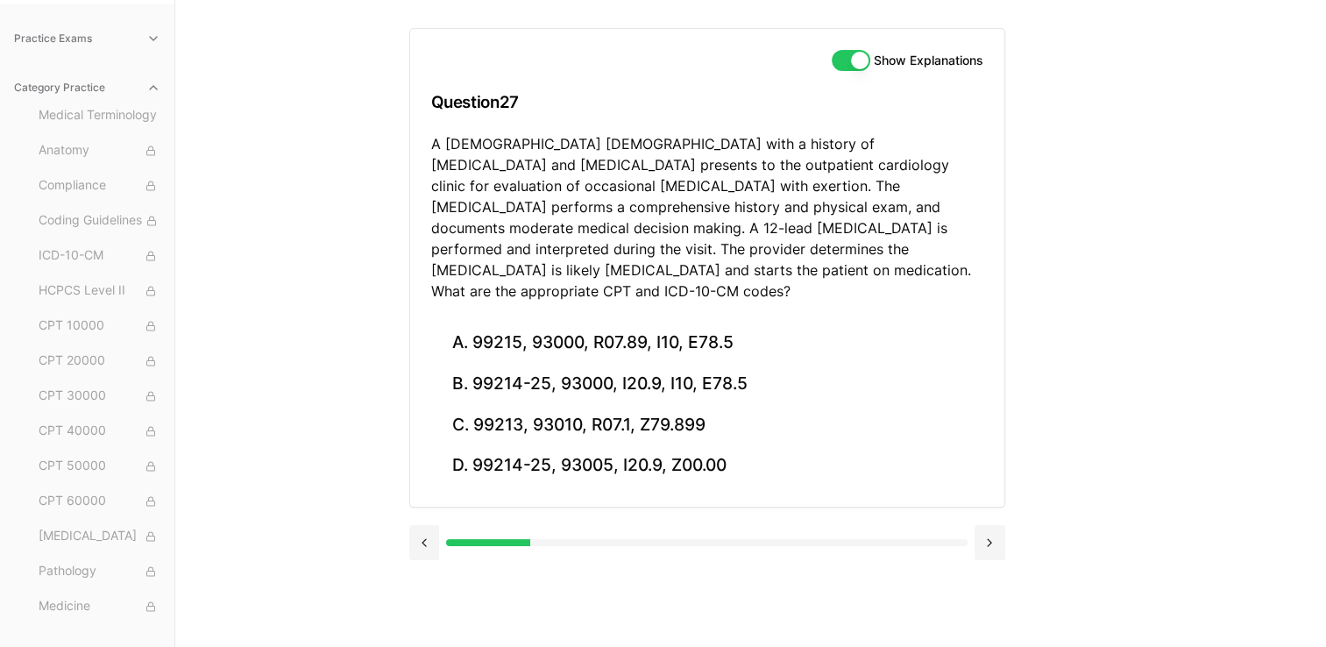
click at [523, 197] on p "A [DEMOGRAPHIC_DATA] [DEMOGRAPHIC_DATA] with a history of [MEDICAL_DATA] and [M…" at bounding box center [707, 217] width 552 height 168
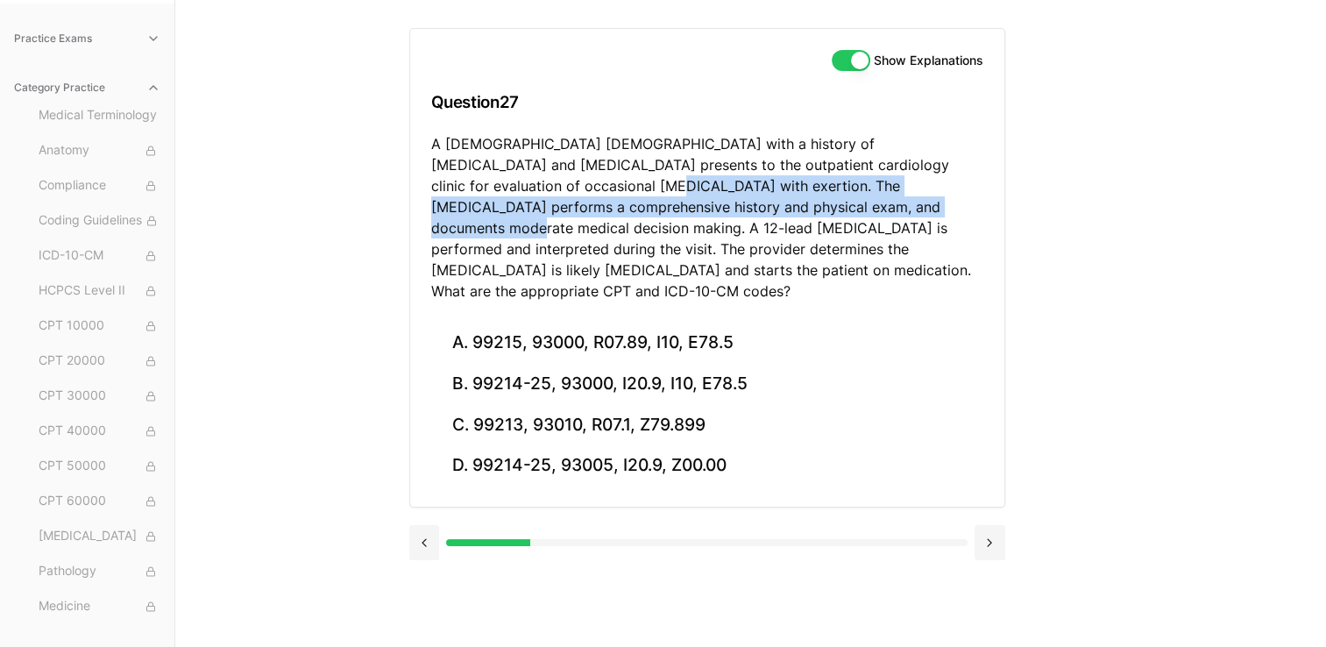
drag, startPoint x: 496, startPoint y: 188, endPoint x: 769, endPoint y: 211, distance: 274.4
click at [769, 211] on p "A [DEMOGRAPHIC_DATA] [DEMOGRAPHIC_DATA] with a history of [MEDICAL_DATA] and [M…" at bounding box center [707, 217] width 552 height 168
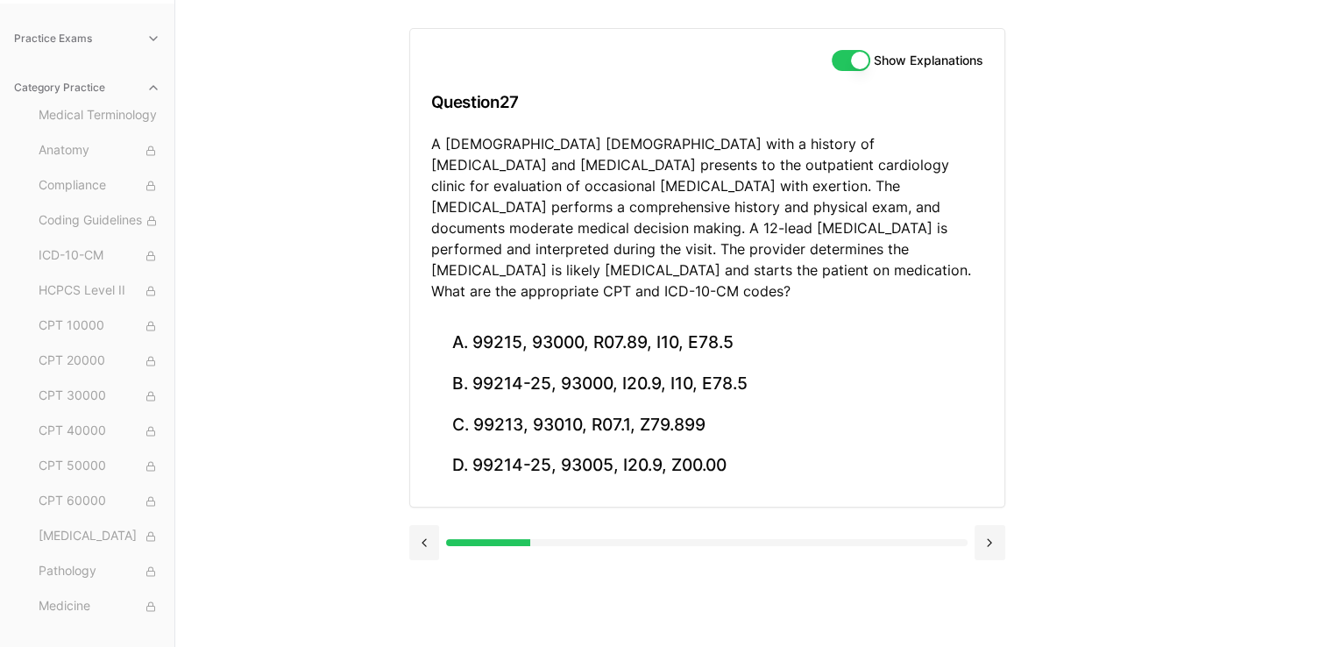
click at [900, 238] on p "A [DEMOGRAPHIC_DATA] [DEMOGRAPHIC_DATA] with a history of [MEDICAL_DATA] and [M…" at bounding box center [707, 217] width 552 height 168
